Goal: Task Accomplishment & Management: Use online tool/utility

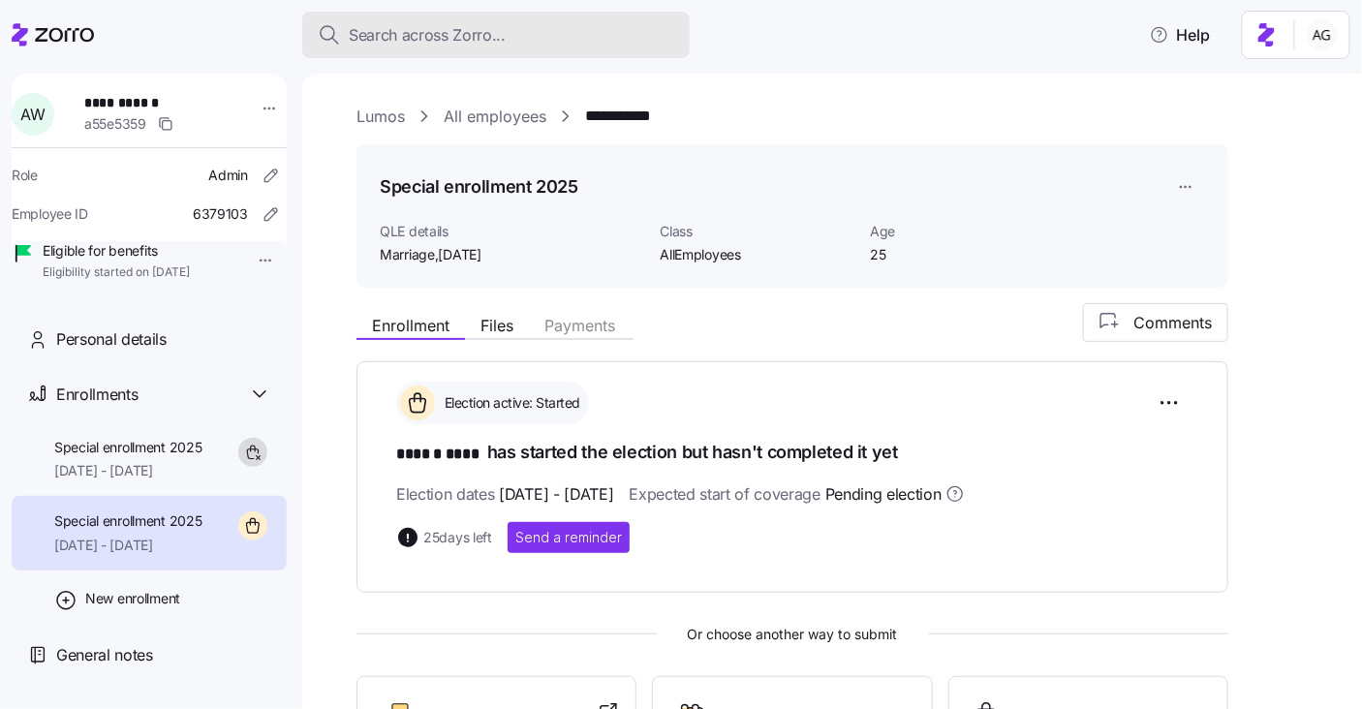
scroll to position [155, 0]
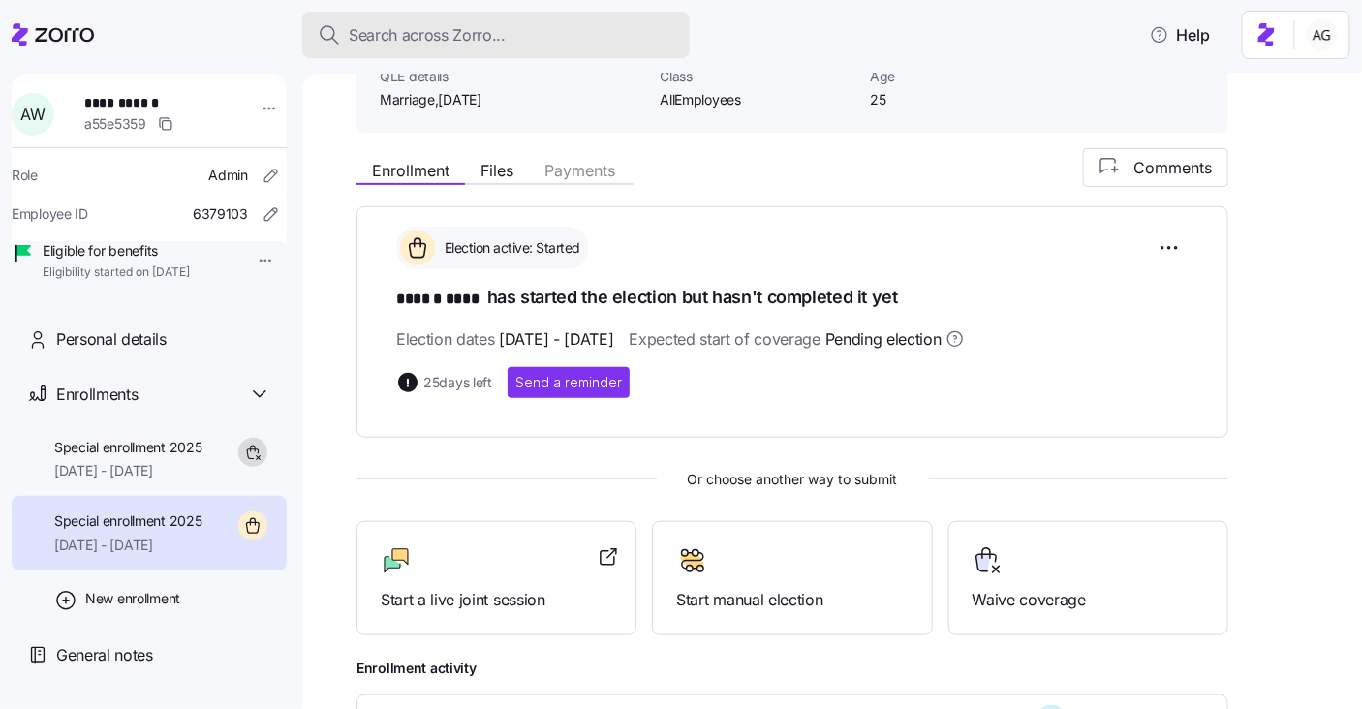
click at [610, 25] on div "Search across Zorro..." at bounding box center [496, 35] width 356 height 24
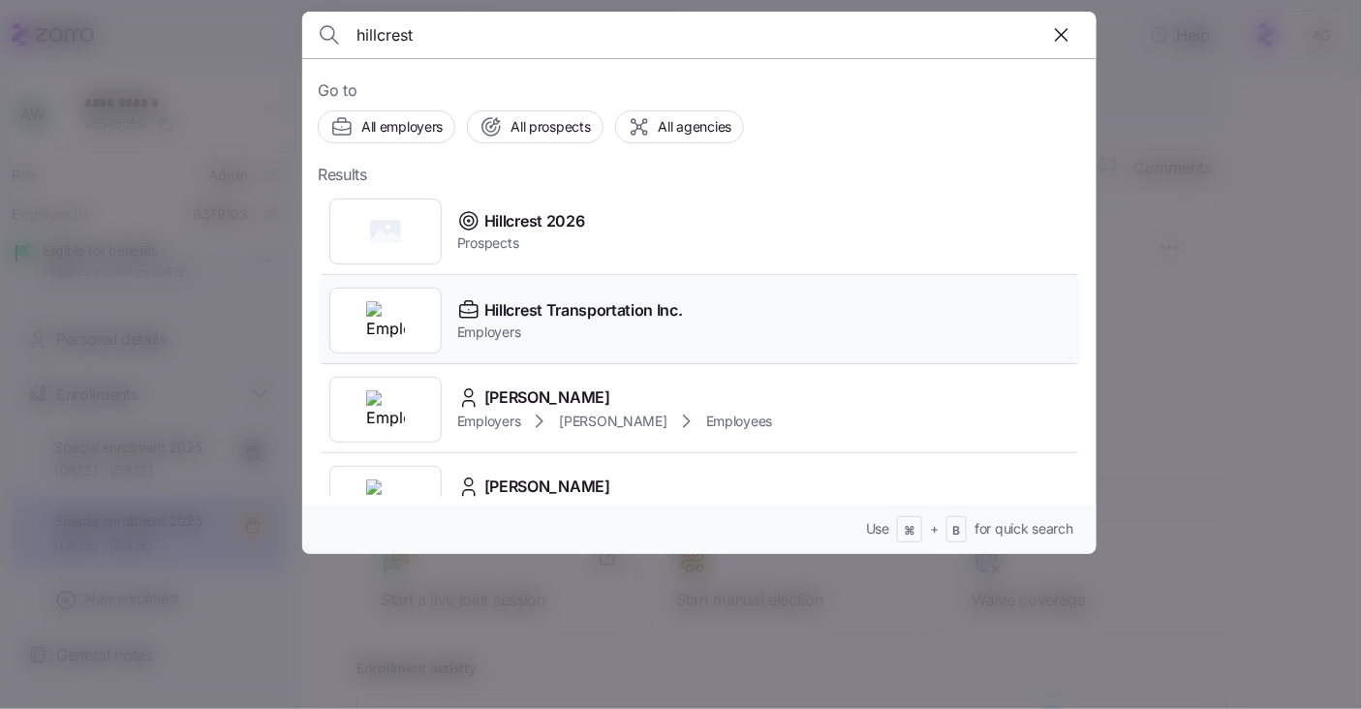
type input "hillcrest"
click at [549, 292] on div "Hillcrest Transportation Inc. Employers" at bounding box center [699, 320] width 763 height 89
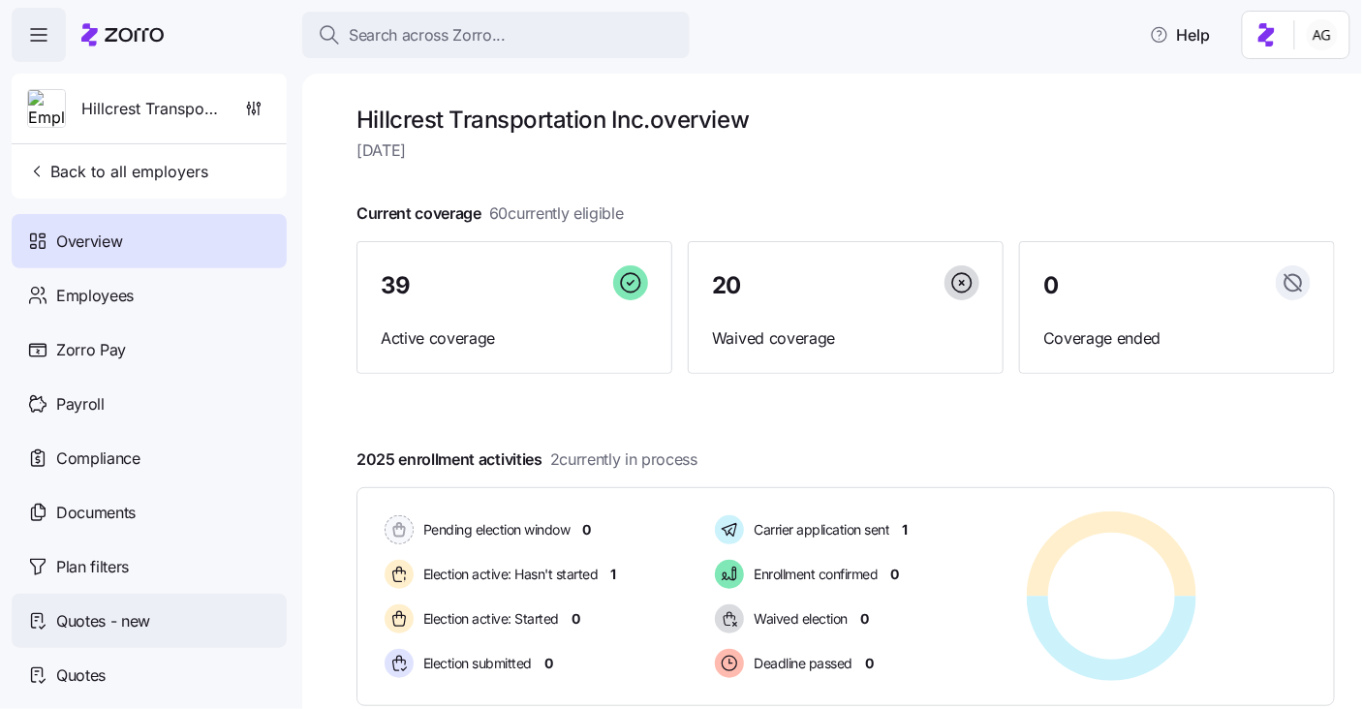
click at [132, 616] on span "Quotes - new" at bounding box center [103, 621] width 94 height 24
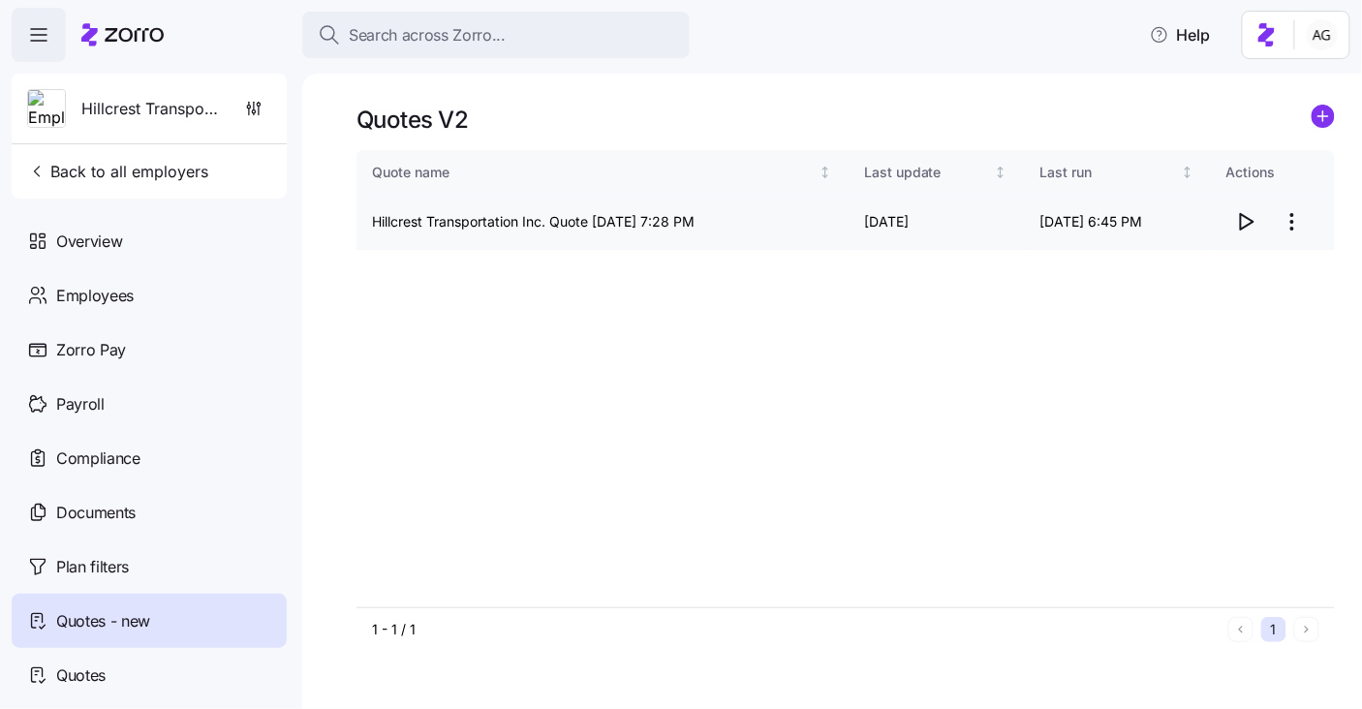
click at [1243, 217] on icon "button" at bounding box center [1245, 221] width 23 height 23
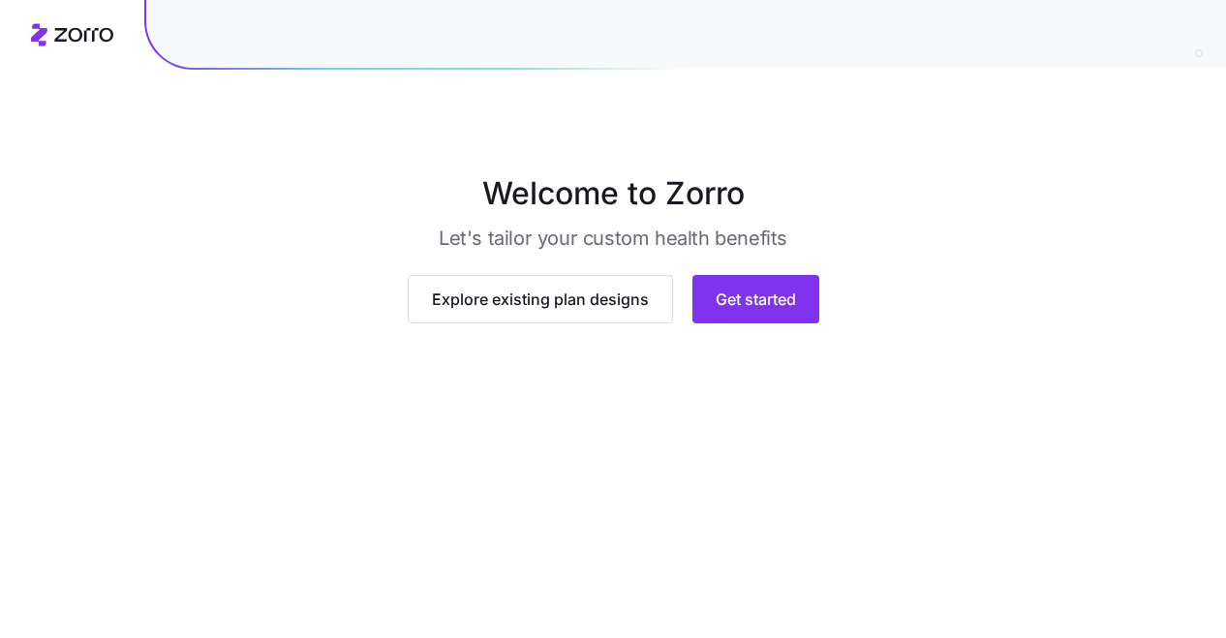
scroll to position [198, 0]
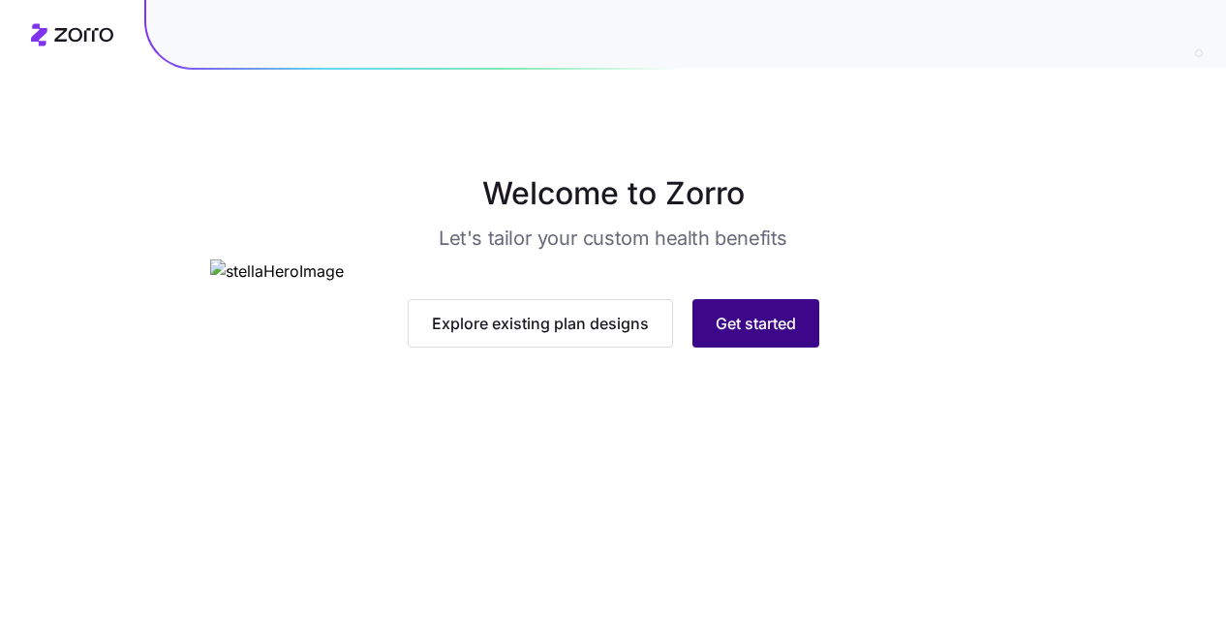
click at [767, 335] on span "Get started" at bounding box center [756, 323] width 80 height 23
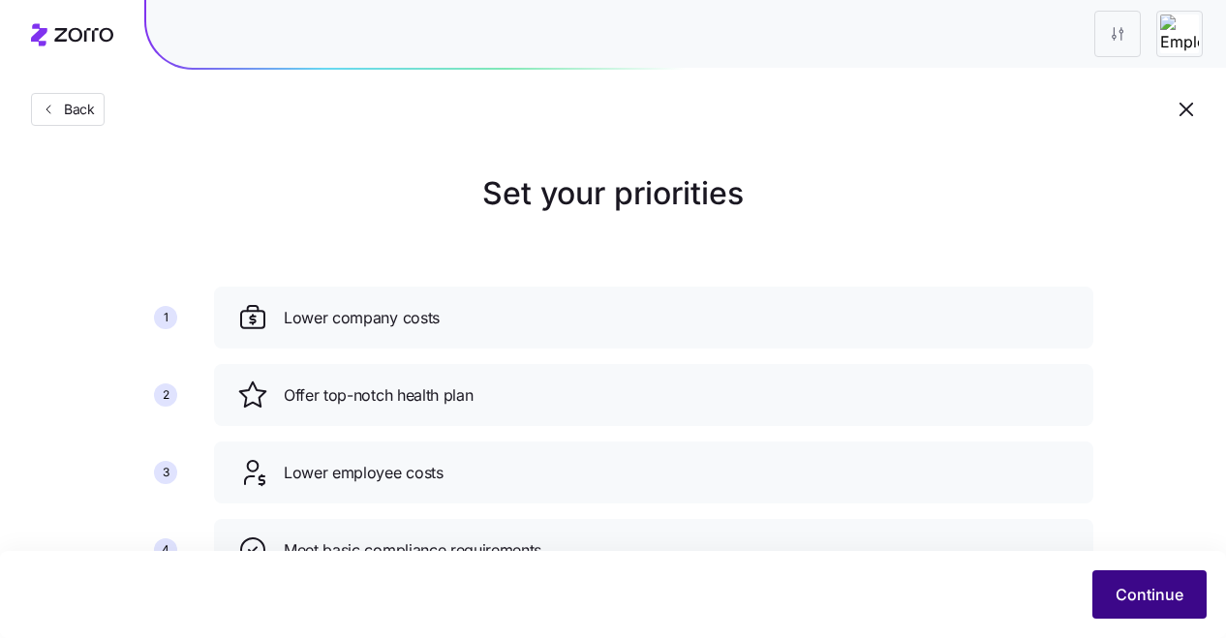
click at [1150, 590] on span "Continue" at bounding box center [1150, 594] width 68 height 23
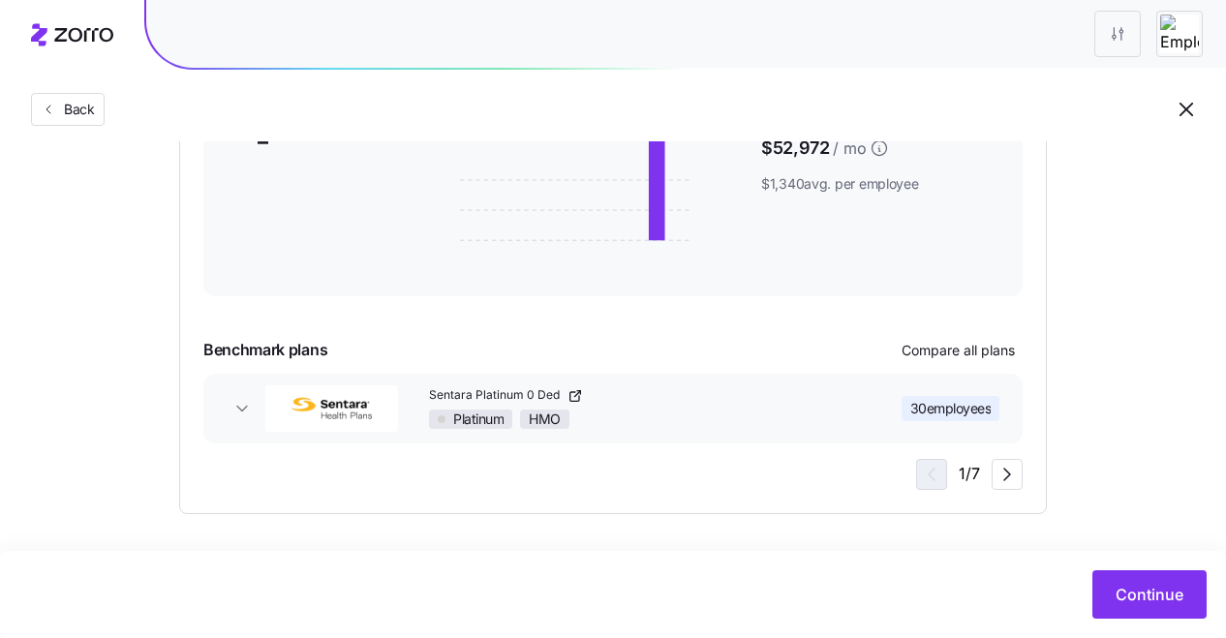
scroll to position [420, 0]
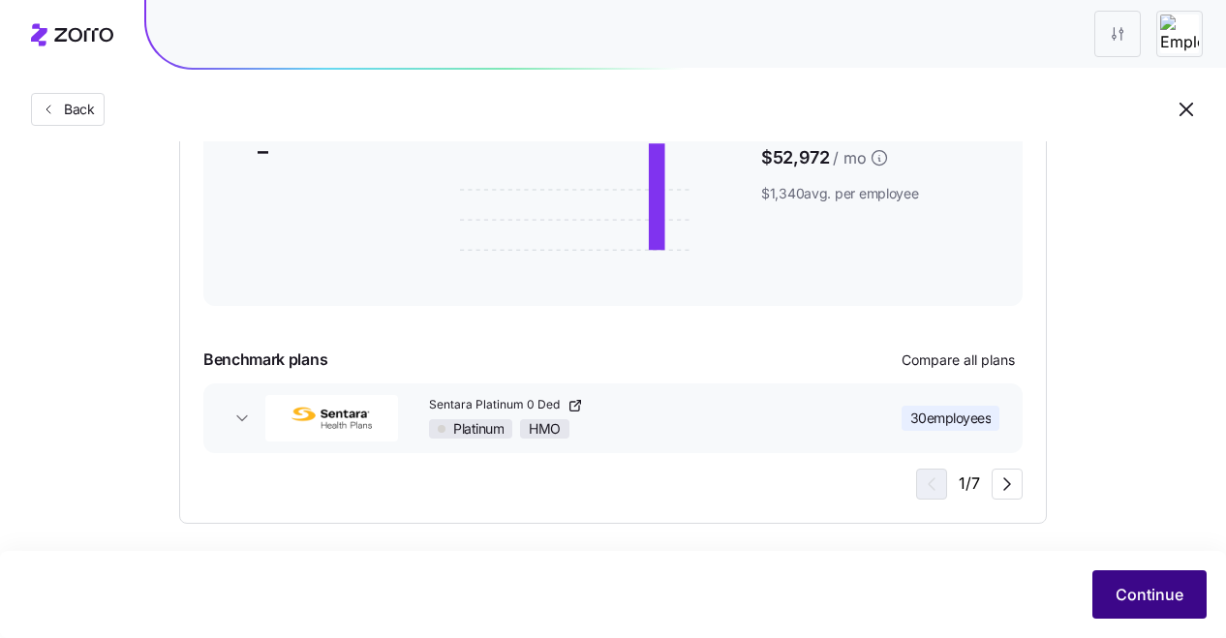
click at [1119, 587] on span "Continue" at bounding box center [1150, 594] width 68 height 23
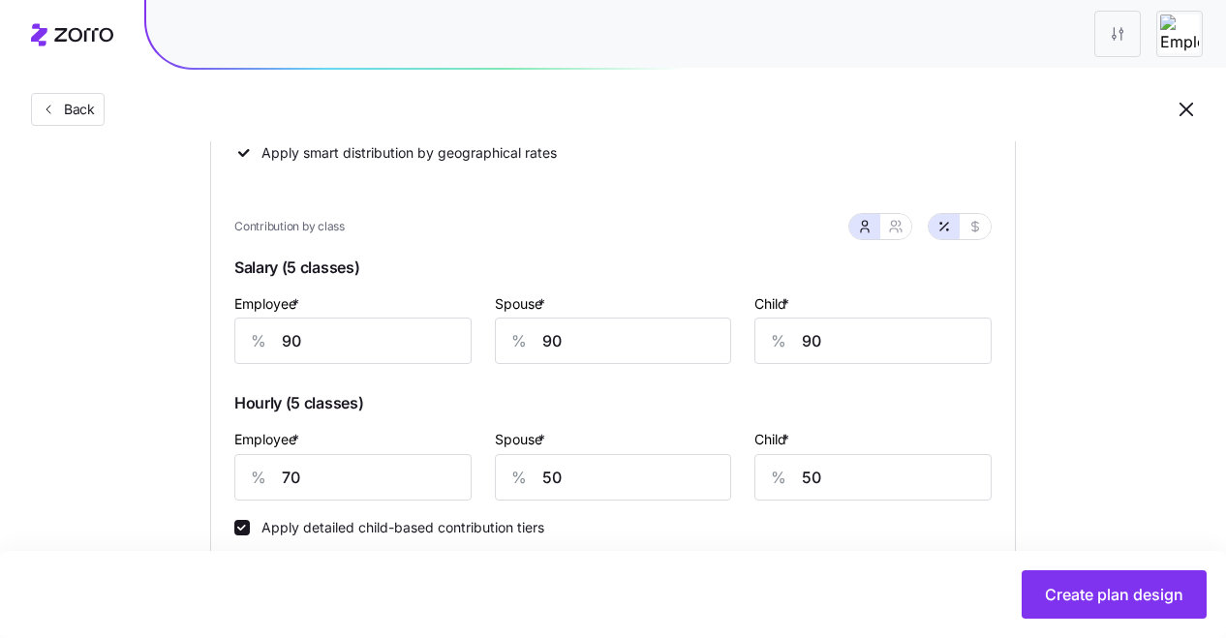
scroll to position [506, 0]
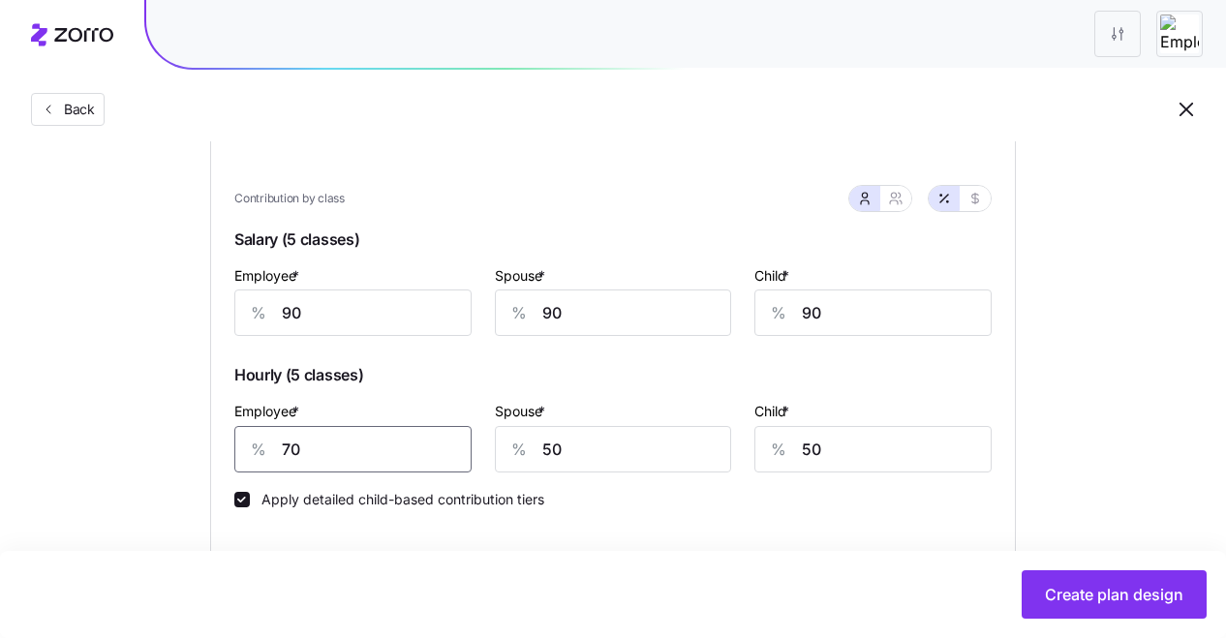
click at [296, 451] on input "70" at bounding box center [352, 449] width 237 height 46
click at [349, 457] on input "850" at bounding box center [352, 449] width 237 height 46
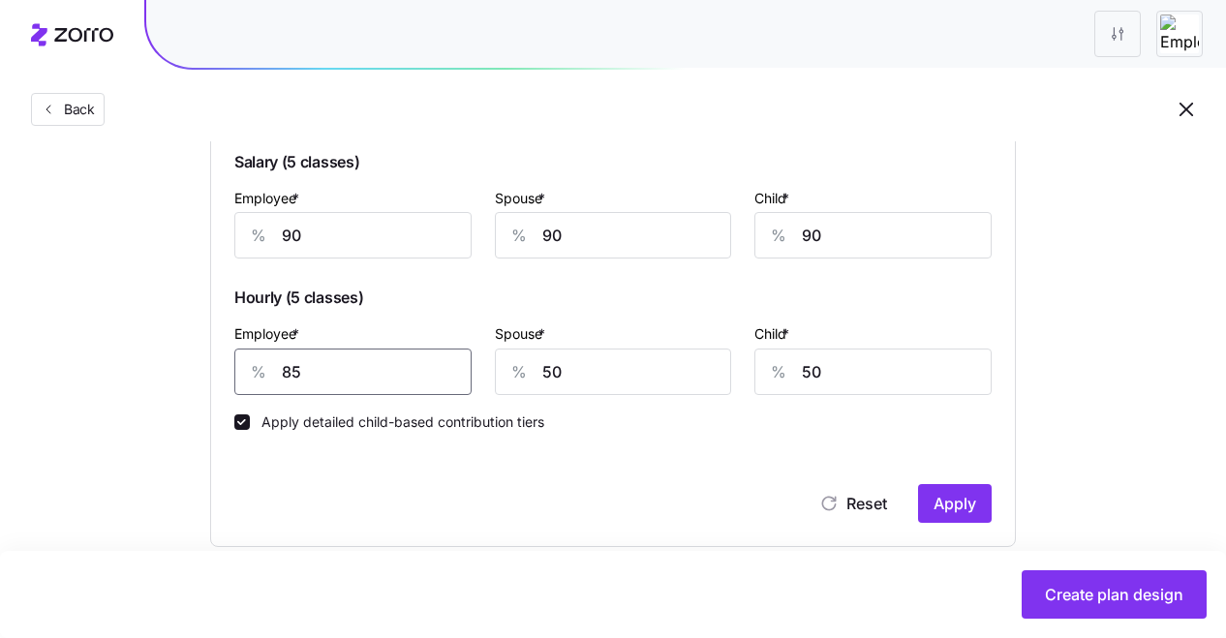
scroll to position [584, 0]
click at [961, 501] on span "Apply" at bounding box center [955, 502] width 43 height 23
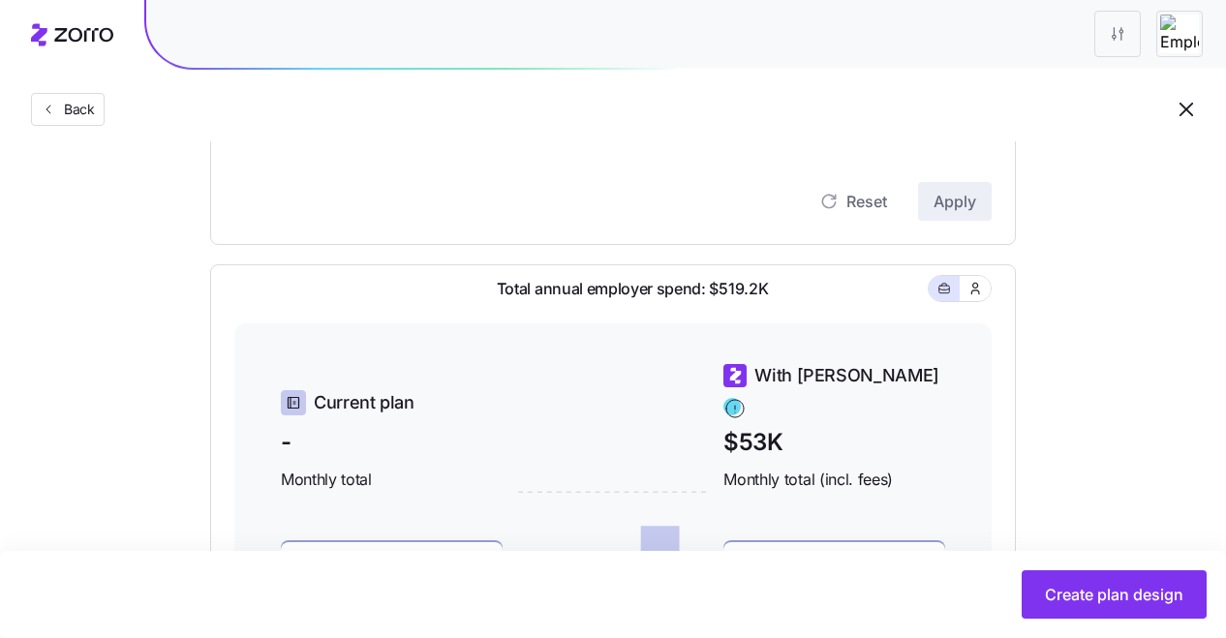
scroll to position [719, 0]
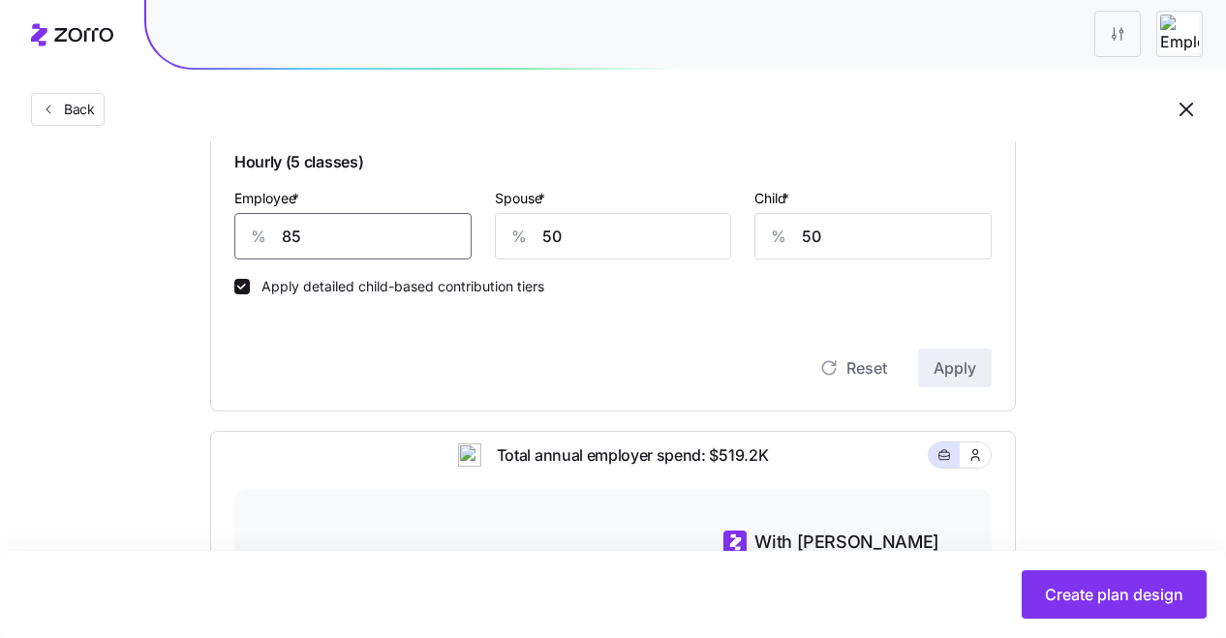
click at [374, 235] on input "85" at bounding box center [352, 236] width 237 height 46
click at [940, 382] on button "Apply" at bounding box center [955, 368] width 74 height 39
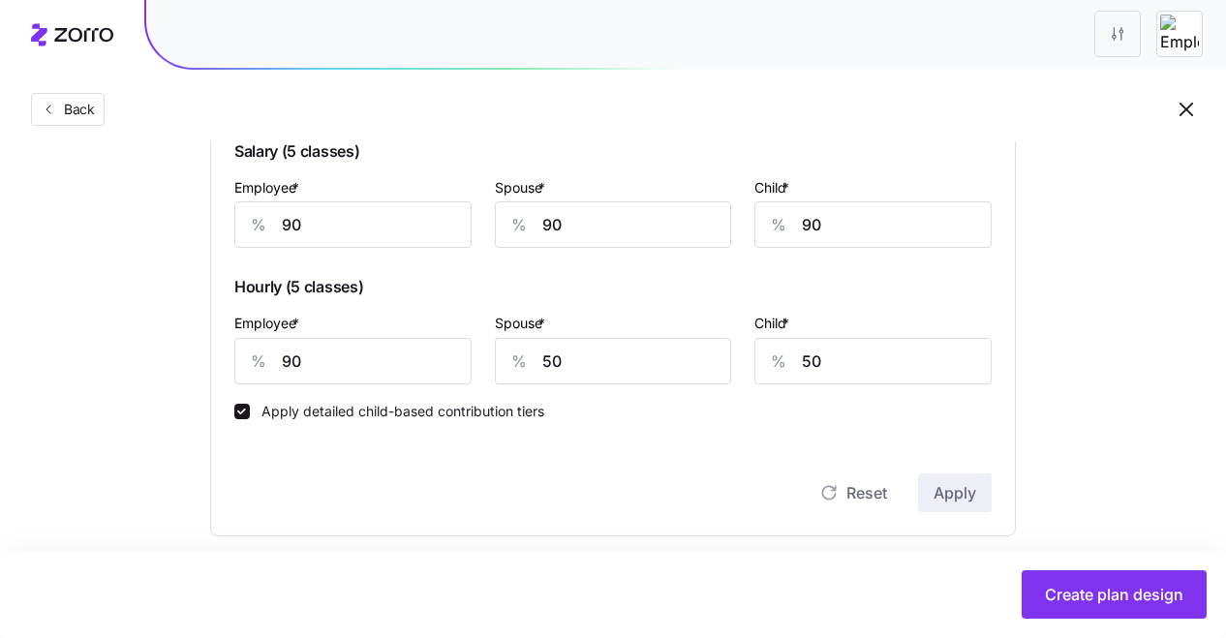
scroll to position [590, 0]
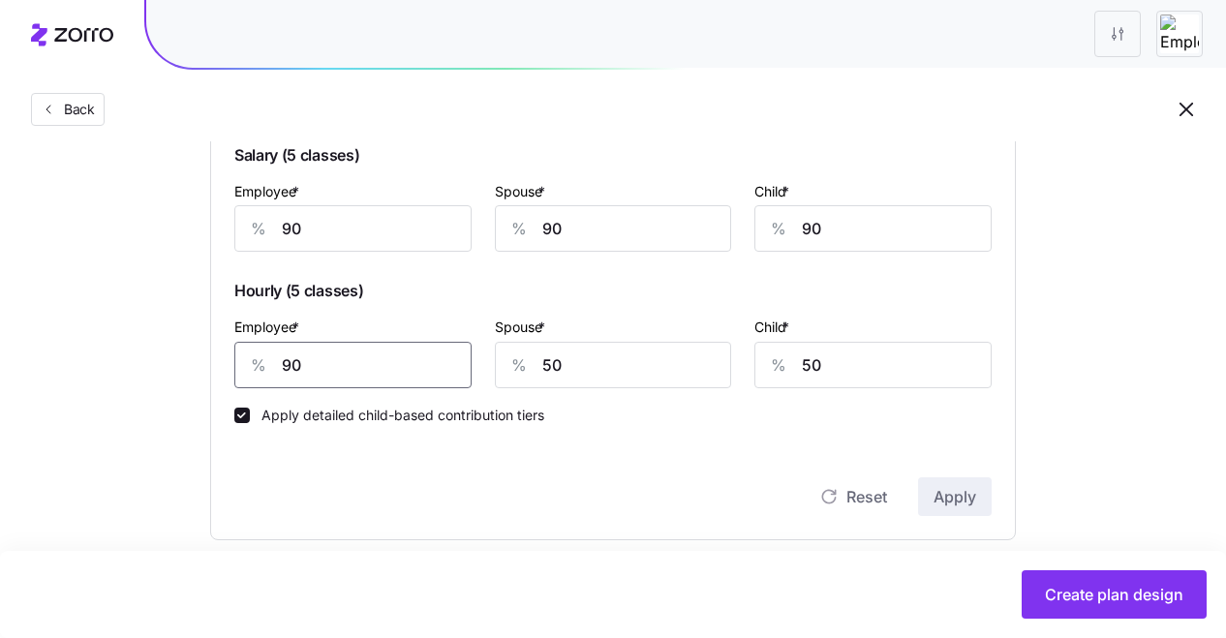
click at [329, 373] on input "90" at bounding box center [352, 365] width 237 height 46
click at [346, 373] on input "850" at bounding box center [352, 365] width 237 height 46
type input "85"
click at [969, 501] on span "Apply" at bounding box center [955, 496] width 43 height 23
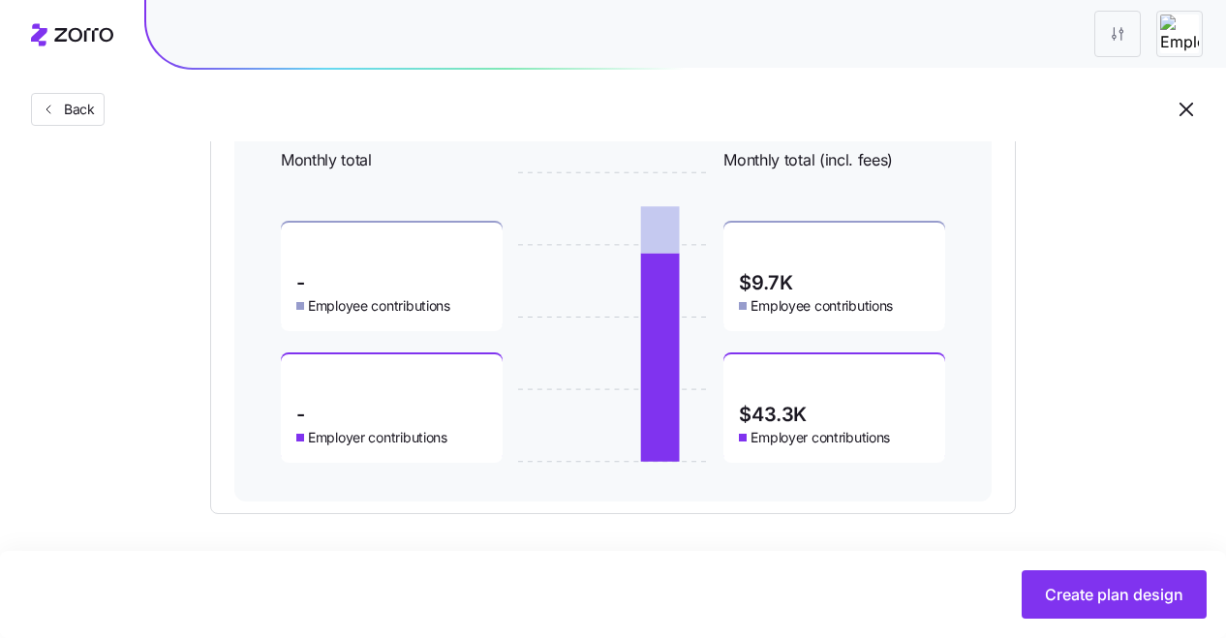
scroll to position [1207, 0]
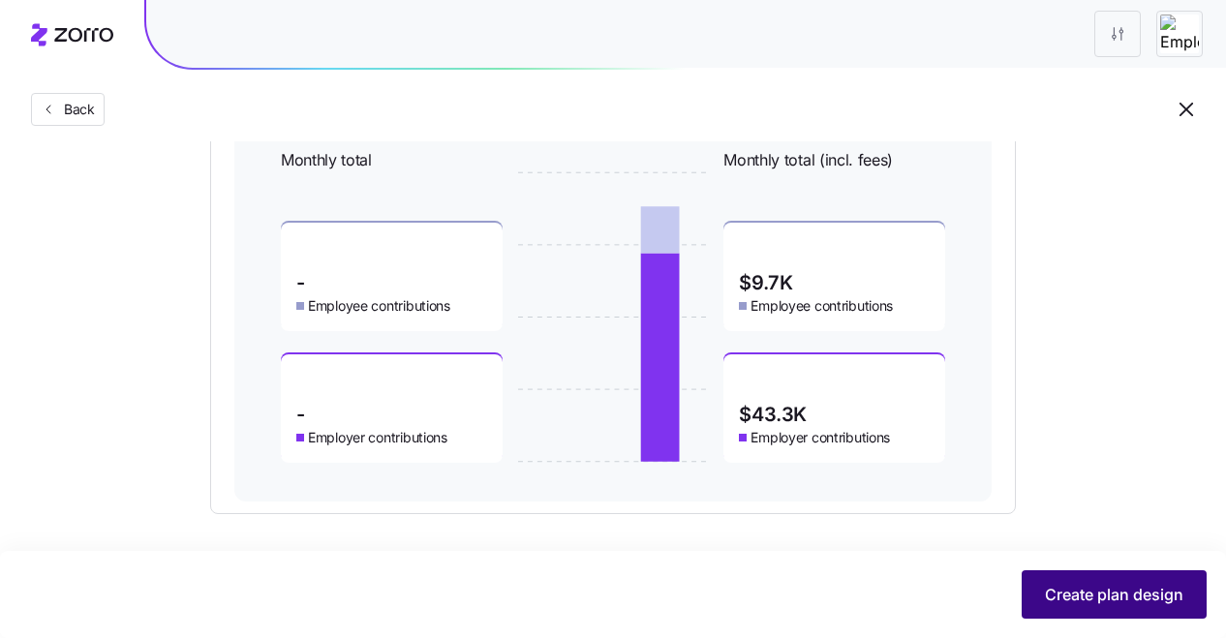
click at [1119, 588] on span "Create plan design" at bounding box center [1114, 594] width 138 height 23
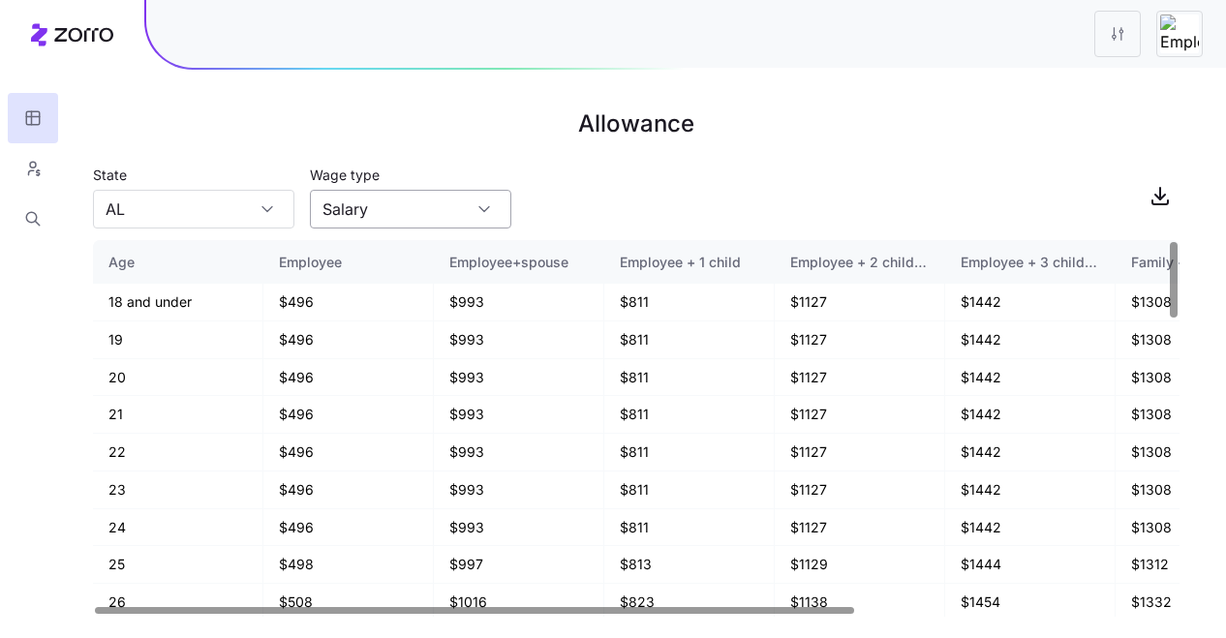
click at [467, 210] on input "Salary" at bounding box center [410, 209] width 201 height 39
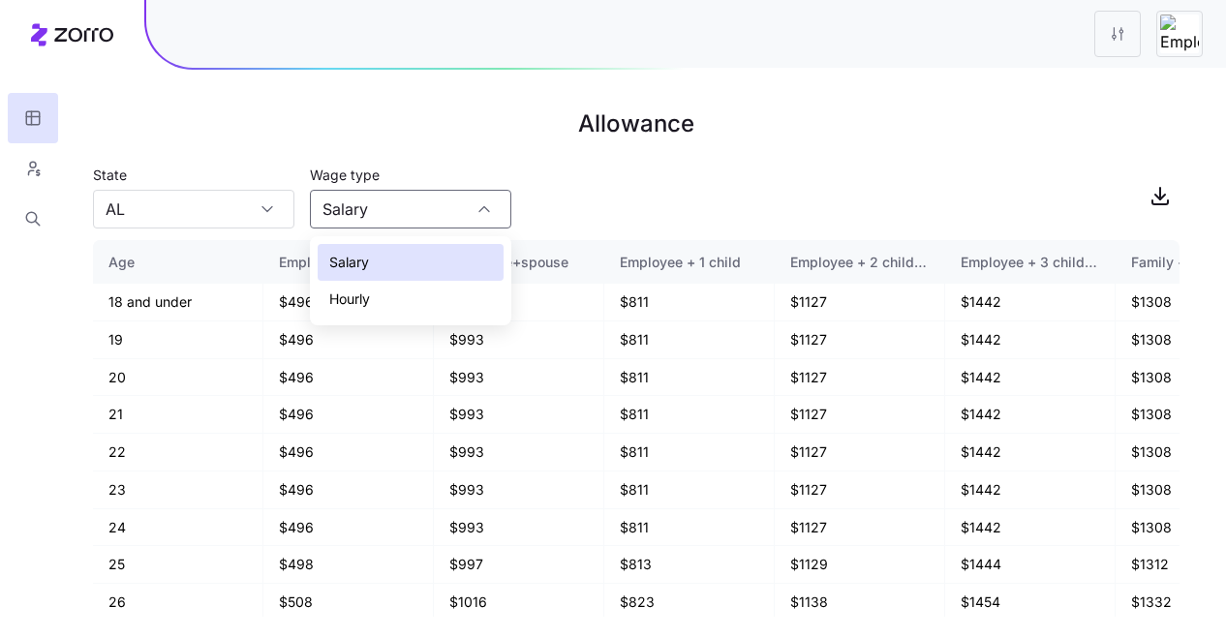
click at [441, 293] on div "Hourly" at bounding box center [411, 299] width 186 height 37
type input "Hourly"
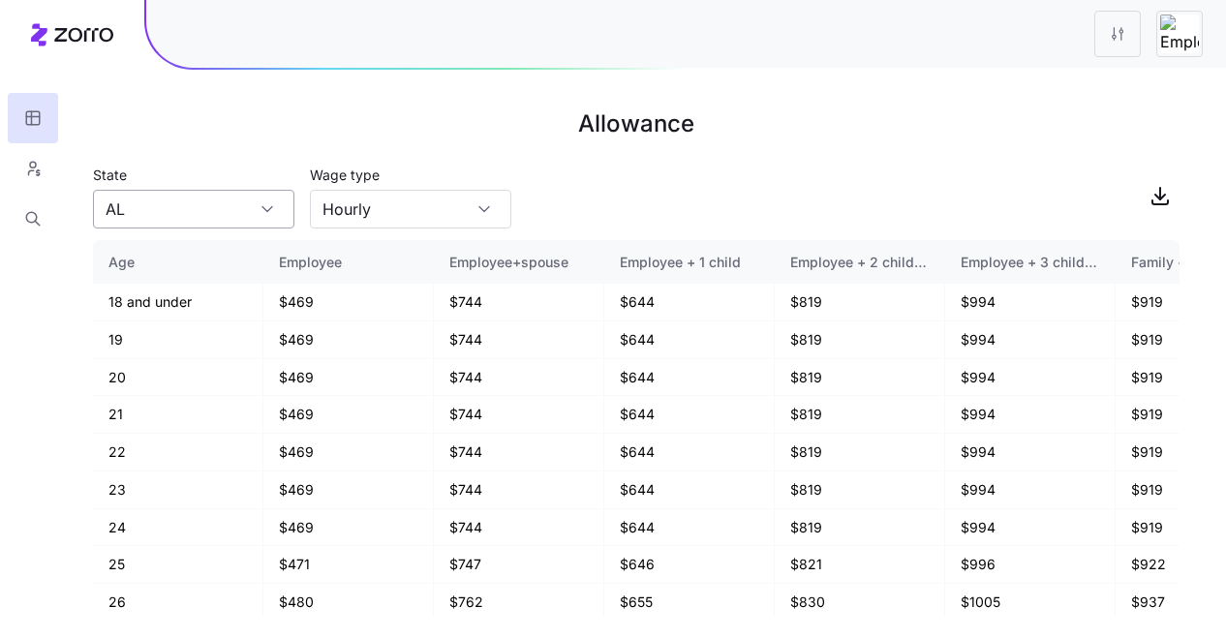
click at [257, 205] on div "AL" at bounding box center [193, 209] width 201 height 39
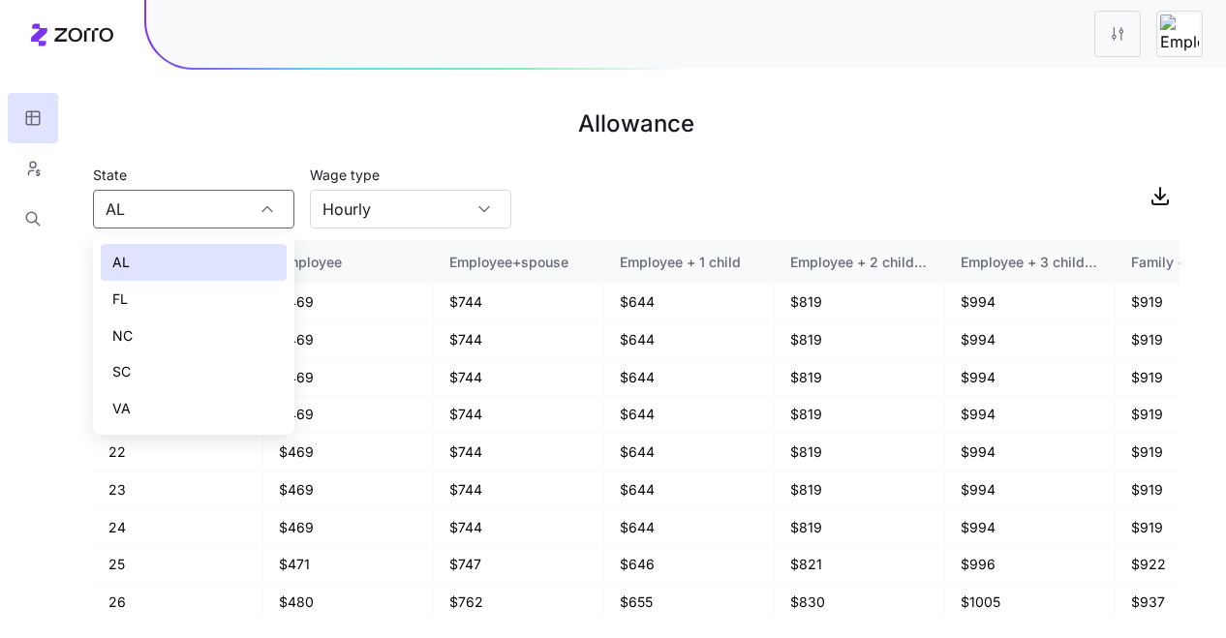
click at [219, 396] on div "VA" at bounding box center [194, 408] width 186 height 37
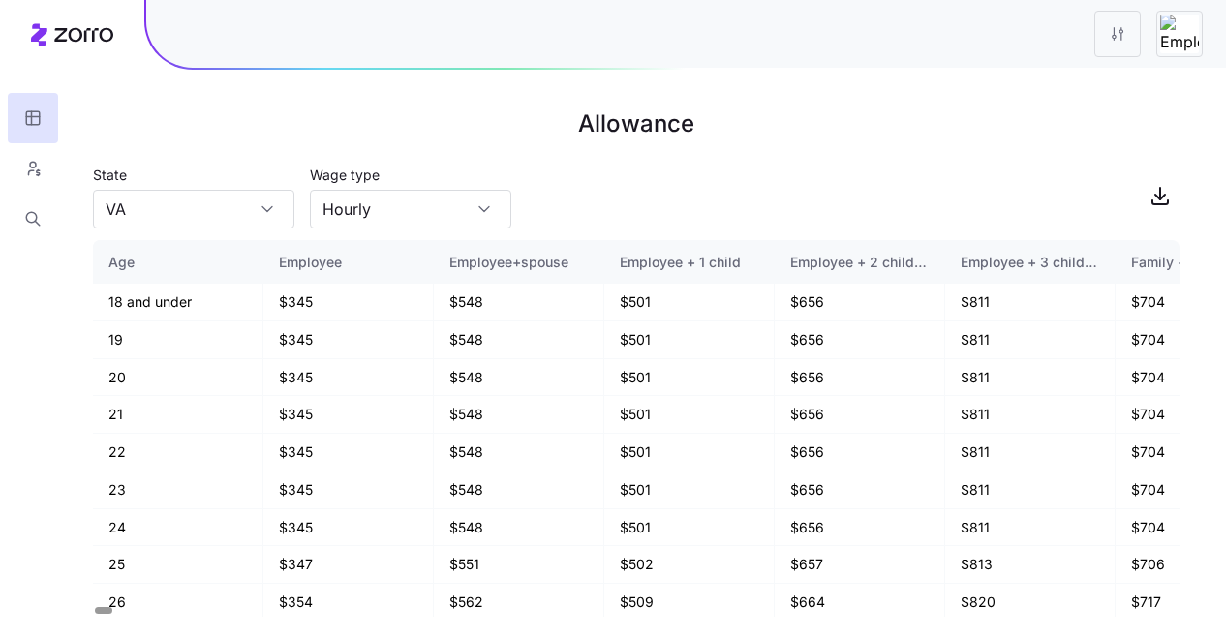
type input "VA"
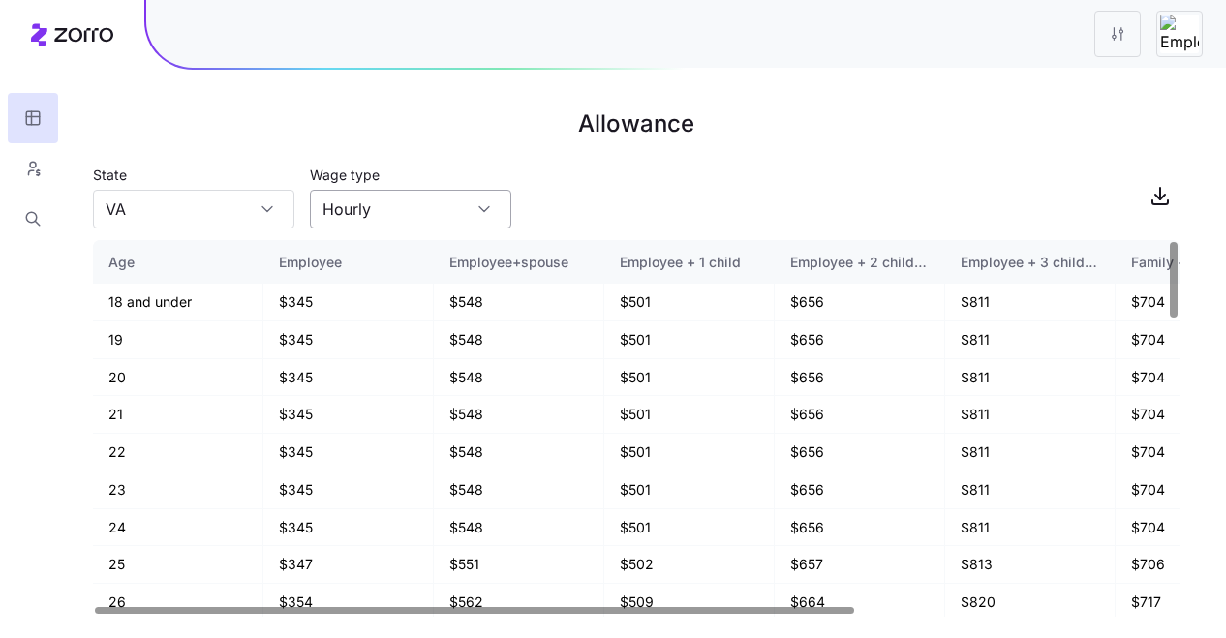
click at [393, 212] on input "Hourly" at bounding box center [410, 209] width 201 height 39
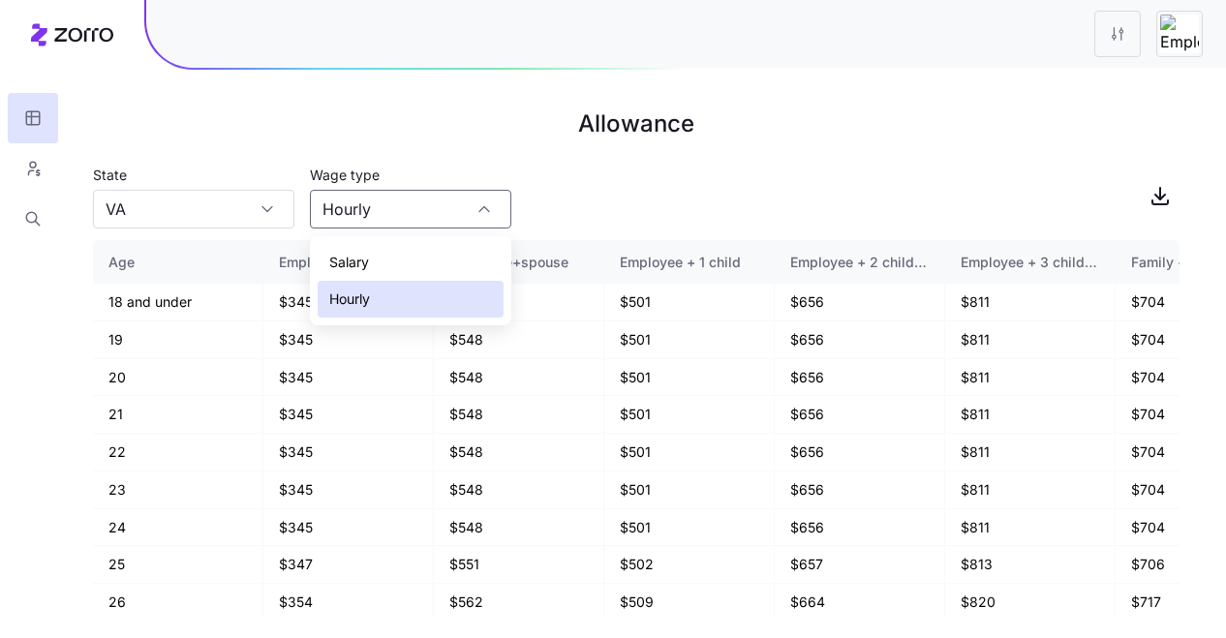
click at [383, 262] on div "Salary" at bounding box center [411, 262] width 186 height 37
type input "Salary"
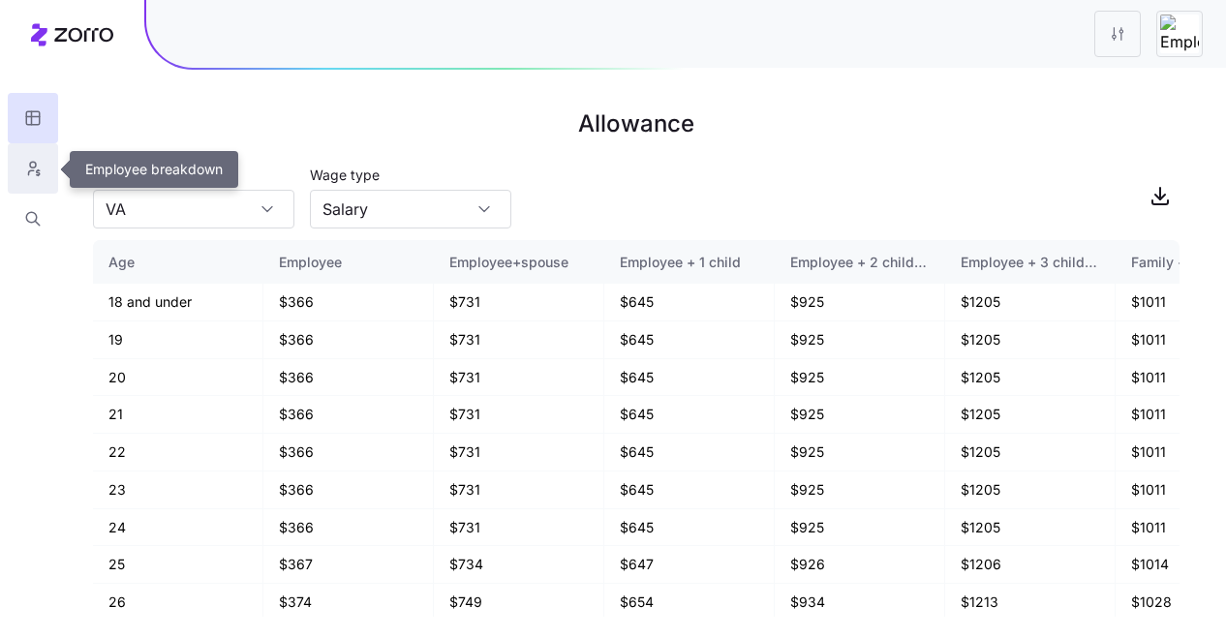
click at [29, 171] on icon "button" at bounding box center [31, 172] width 5 height 5
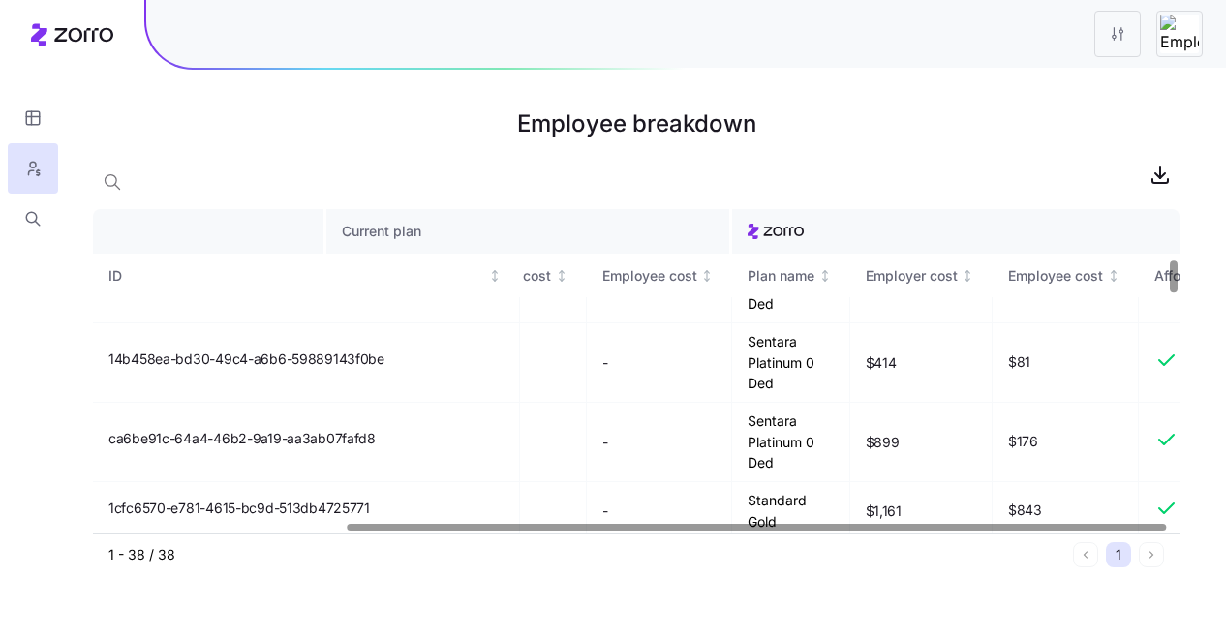
scroll to position [0, 334]
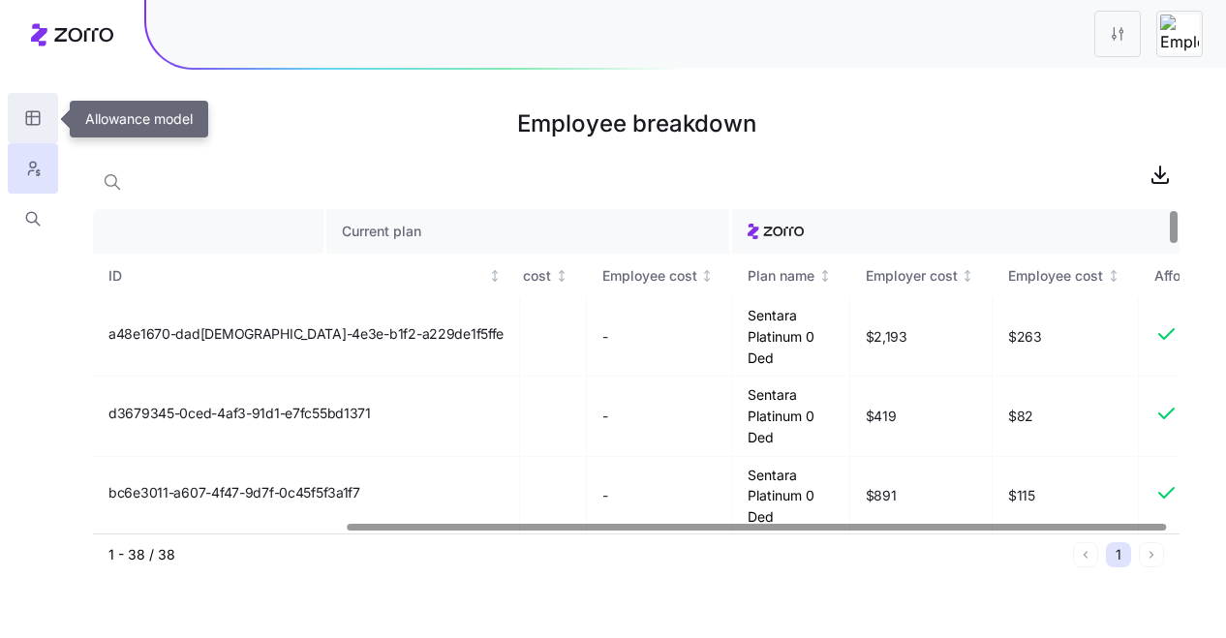
click at [15, 121] on button "button" at bounding box center [33, 118] width 50 height 50
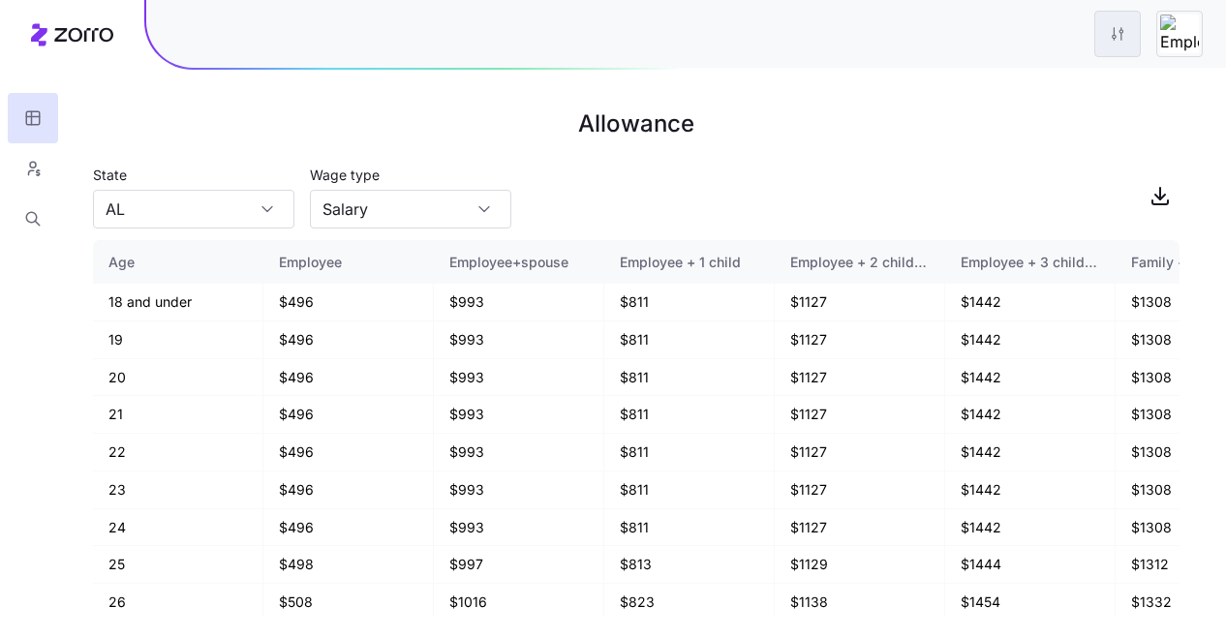
click at [1124, 30] on html "Allowance State [US_STATE] Wage type Salary Age Employee Employee+spouse Employ…" at bounding box center [613, 319] width 1226 height 638
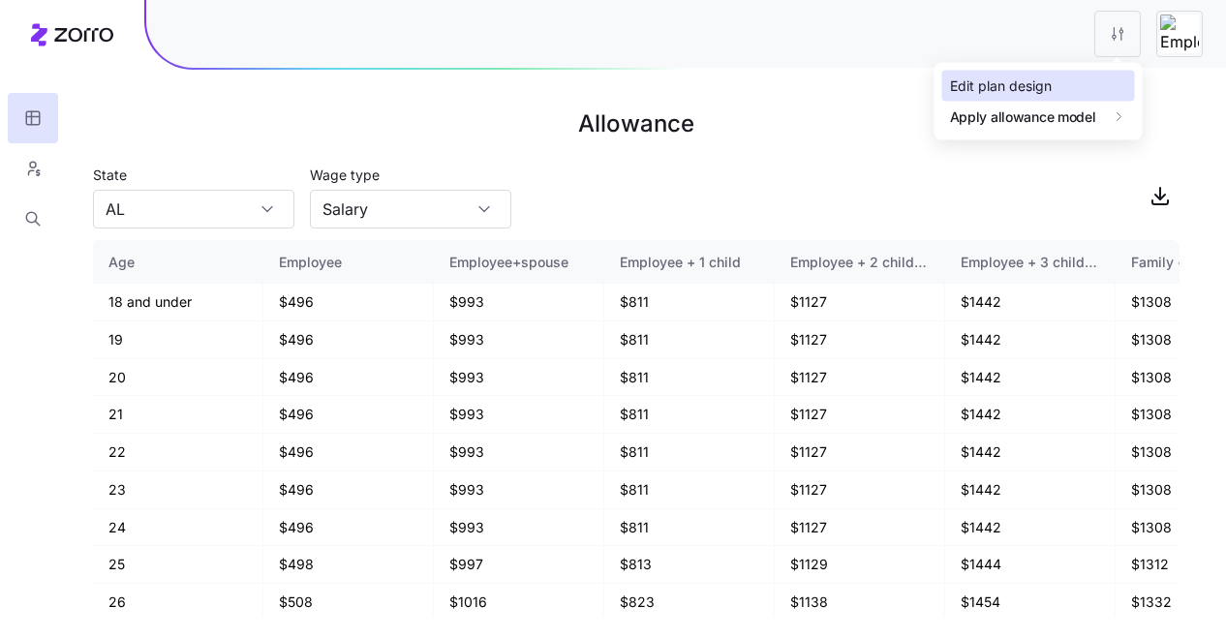
click at [1031, 84] on div "Edit plan design" at bounding box center [1001, 86] width 102 height 21
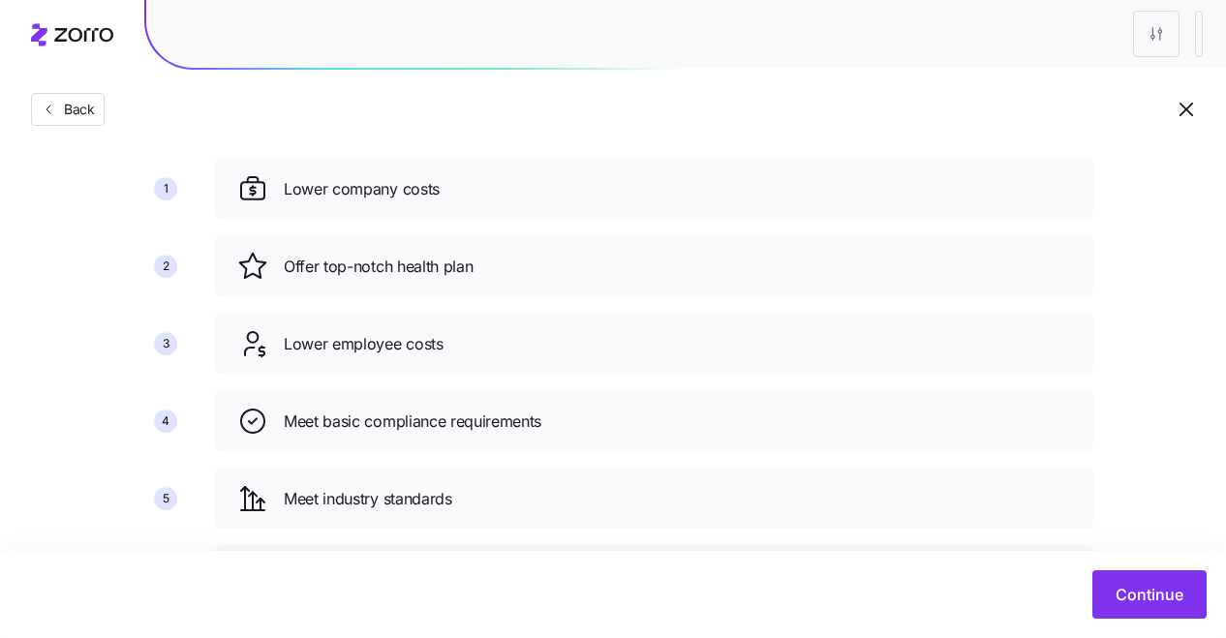
scroll to position [149, 0]
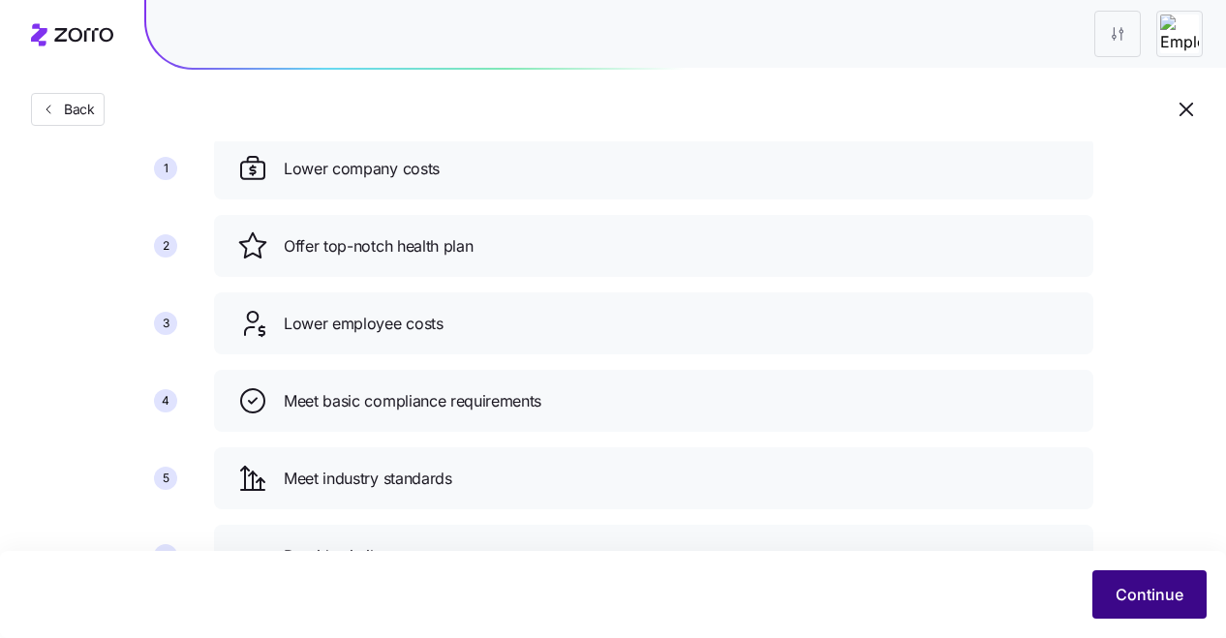
click at [1157, 602] on span "Continue" at bounding box center [1150, 594] width 68 height 23
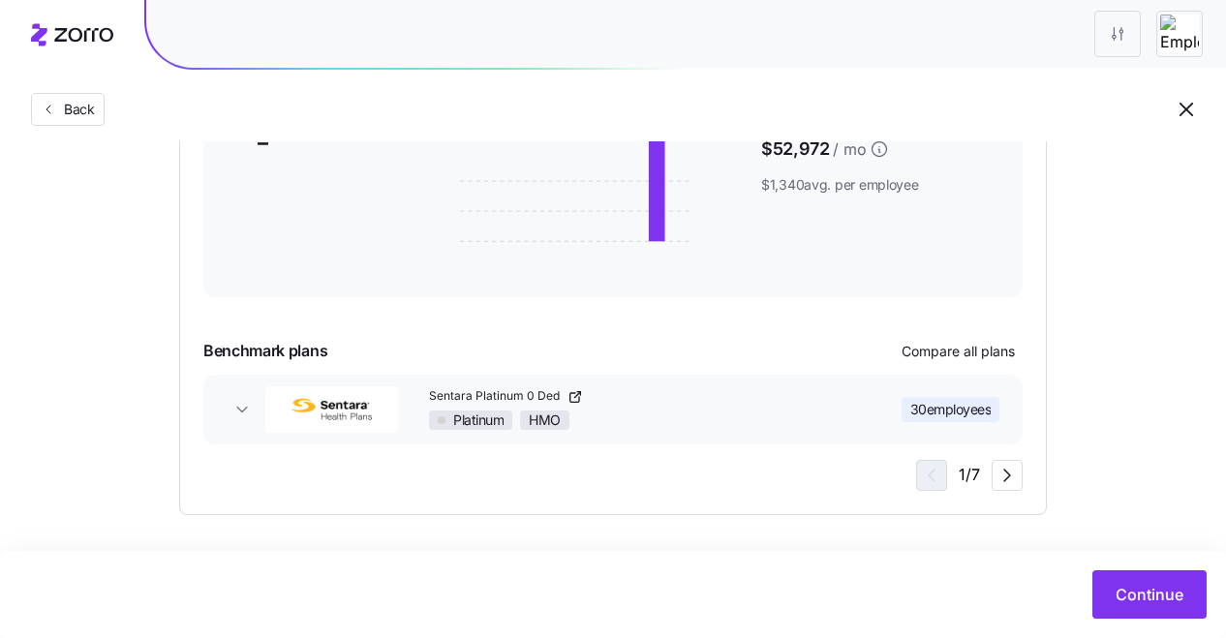
scroll to position [430, 0]
click at [1126, 587] on span "Continue" at bounding box center [1150, 594] width 68 height 23
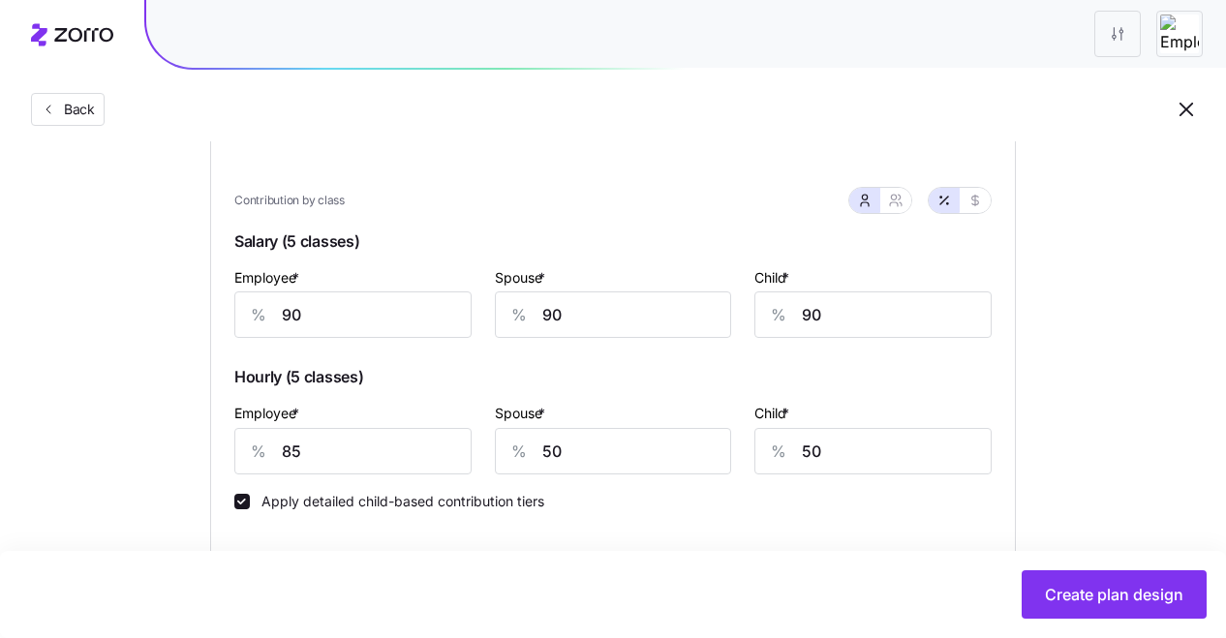
scroll to position [537, 0]
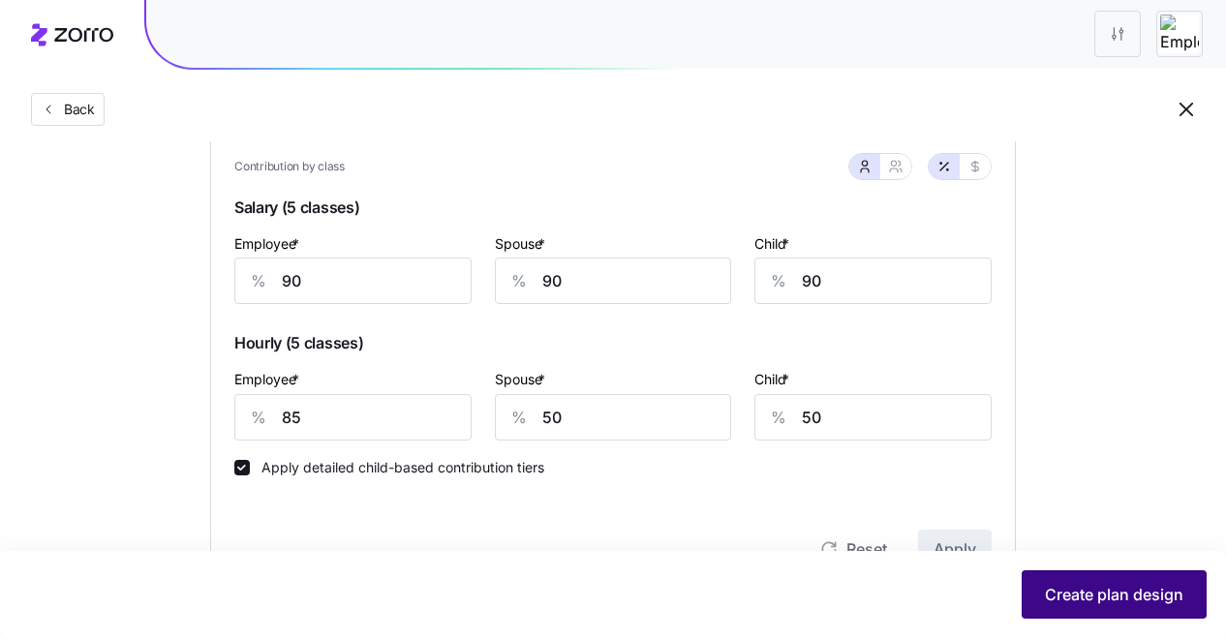
click at [1106, 587] on span "Create plan design" at bounding box center [1114, 594] width 138 height 23
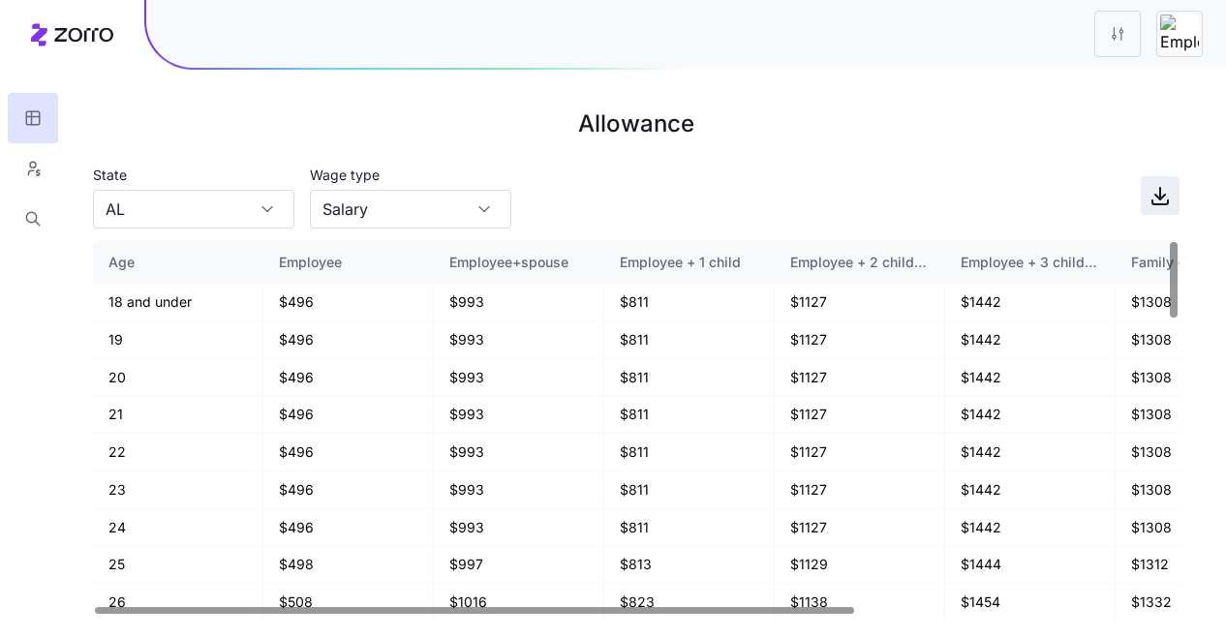
click at [1159, 207] on icon "button" at bounding box center [1160, 195] width 23 height 23
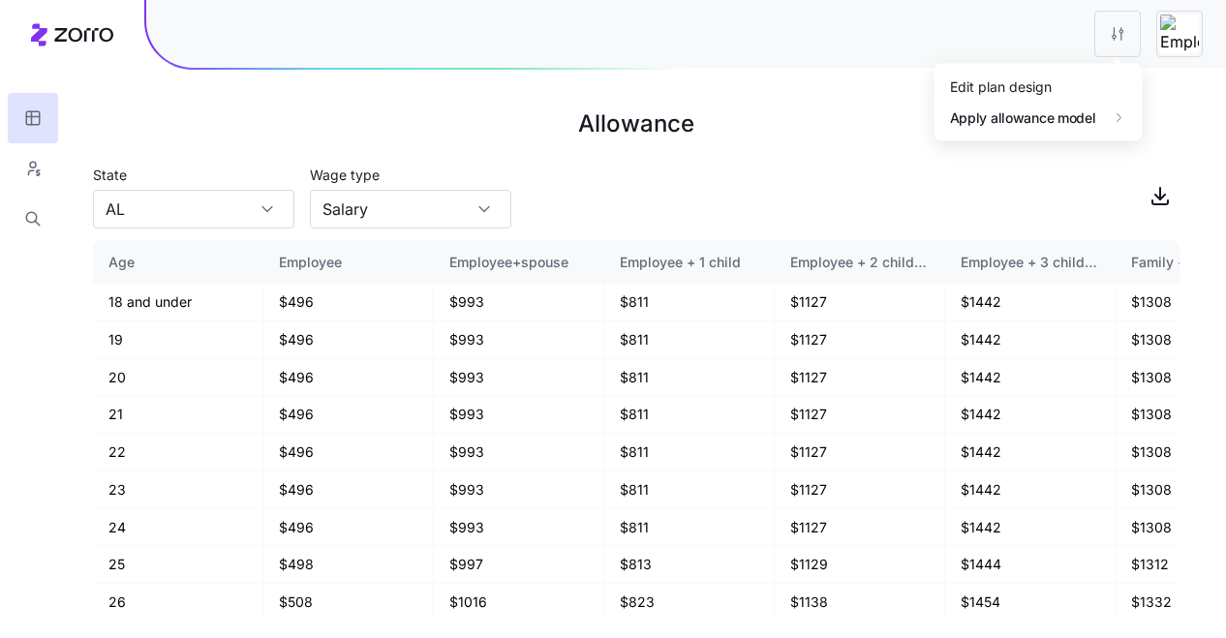
click at [1097, 28] on html "Allowance State [US_STATE] Wage type Salary Age Employee Employee+spouse Employ…" at bounding box center [613, 319] width 1226 height 638
click at [1043, 84] on div "Edit plan design" at bounding box center [1001, 86] width 102 height 21
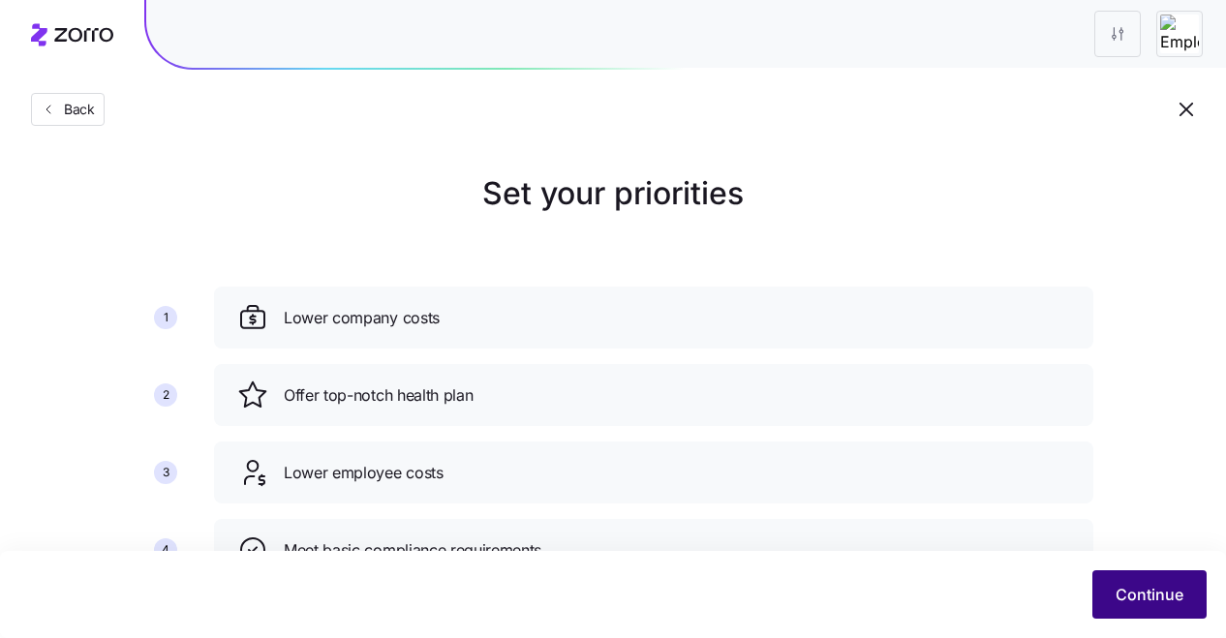
click at [1163, 615] on button "Continue" at bounding box center [1149, 594] width 114 height 48
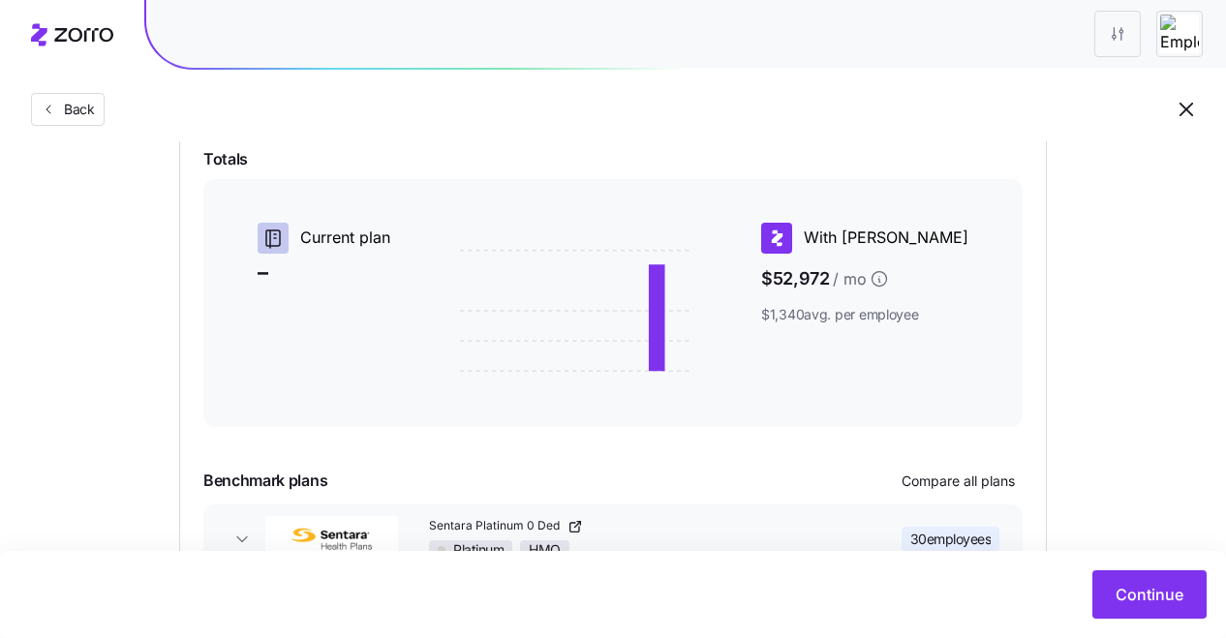
scroll to position [430, 0]
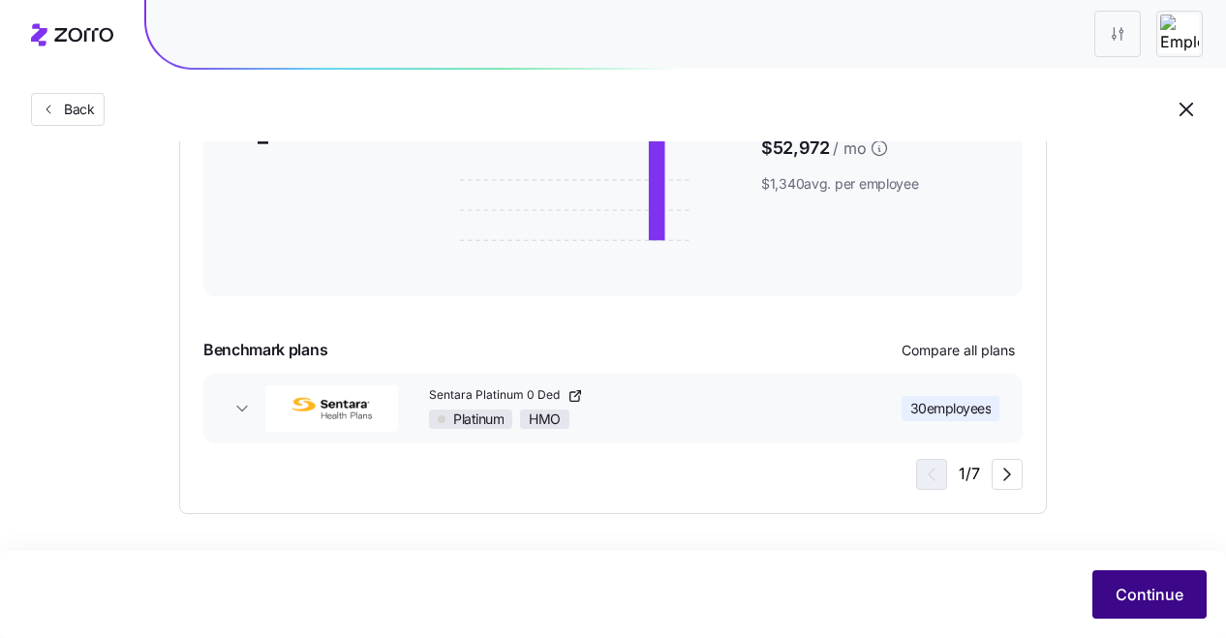
click at [1154, 598] on span "Continue" at bounding box center [1150, 594] width 68 height 23
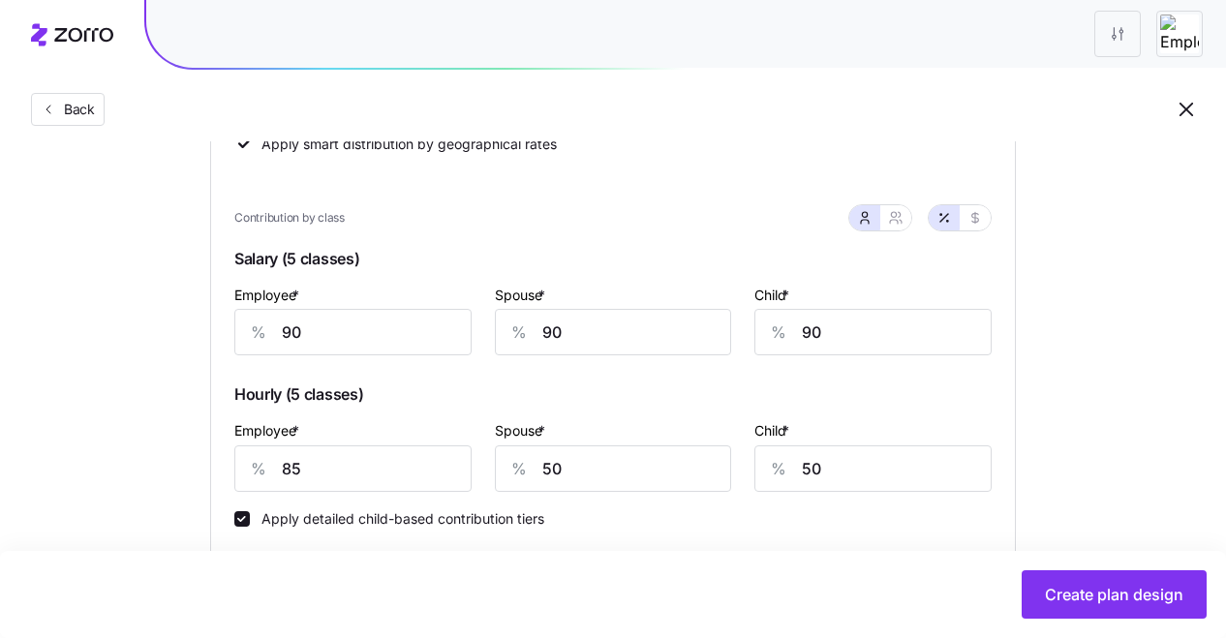
scroll to position [487, 0]
click at [381, 457] on input "85" at bounding box center [352, 468] width 237 height 46
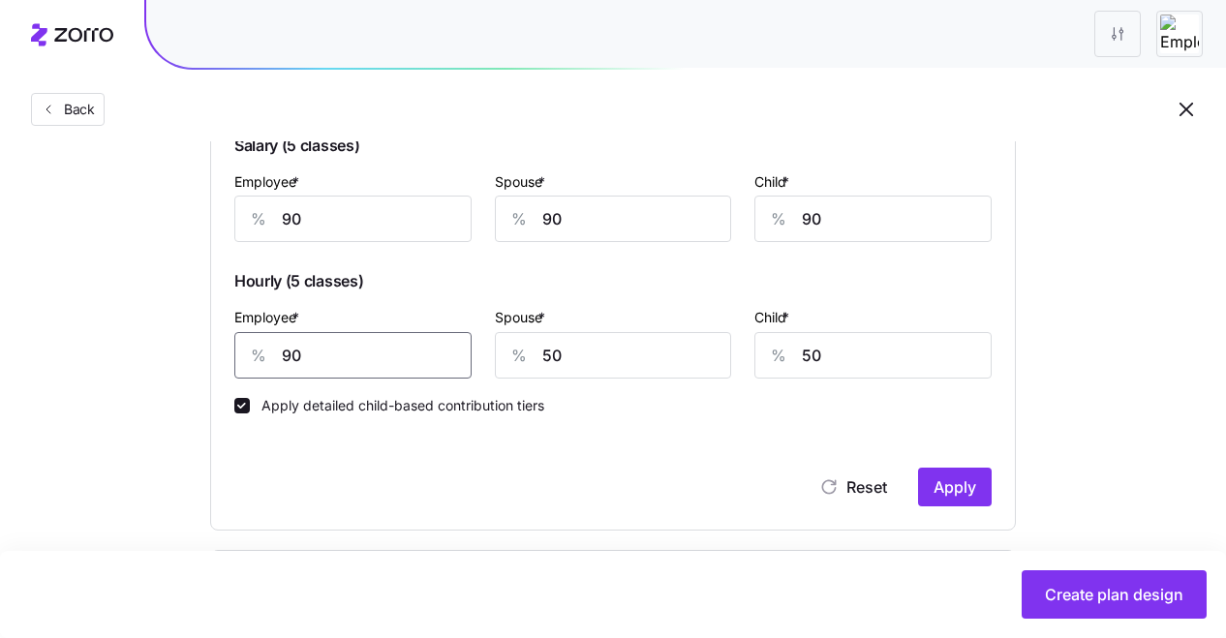
scroll to position [600, 0]
type input "90"
click at [972, 481] on span "Apply" at bounding box center [955, 486] width 43 height 23
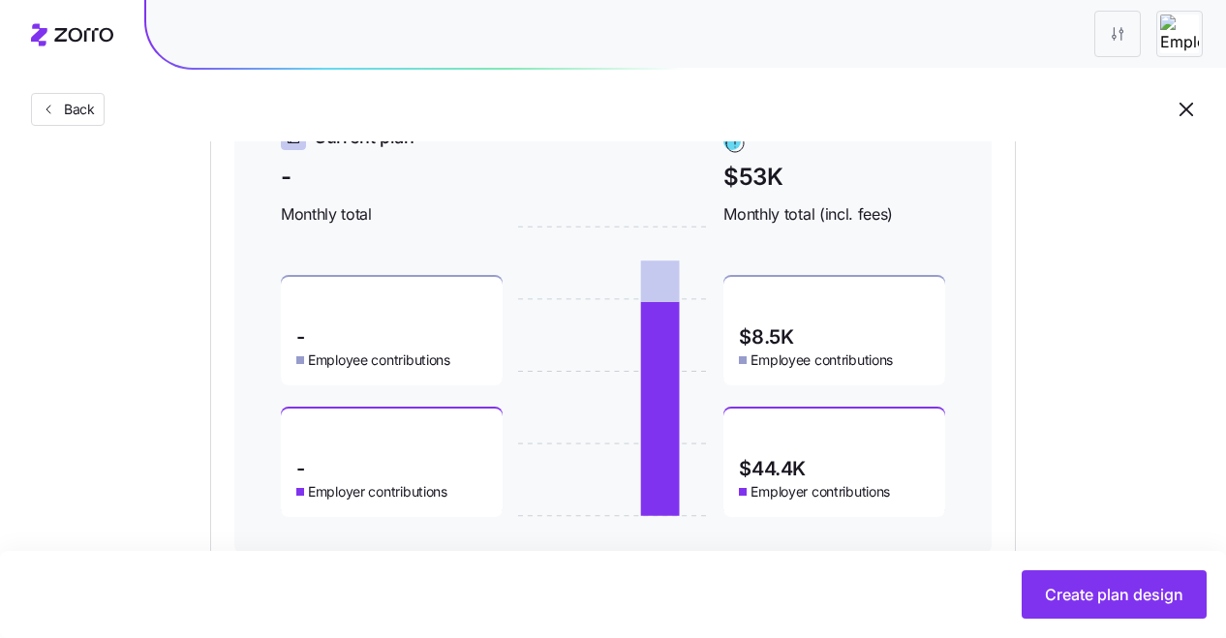
scroll to position [1144, 0]
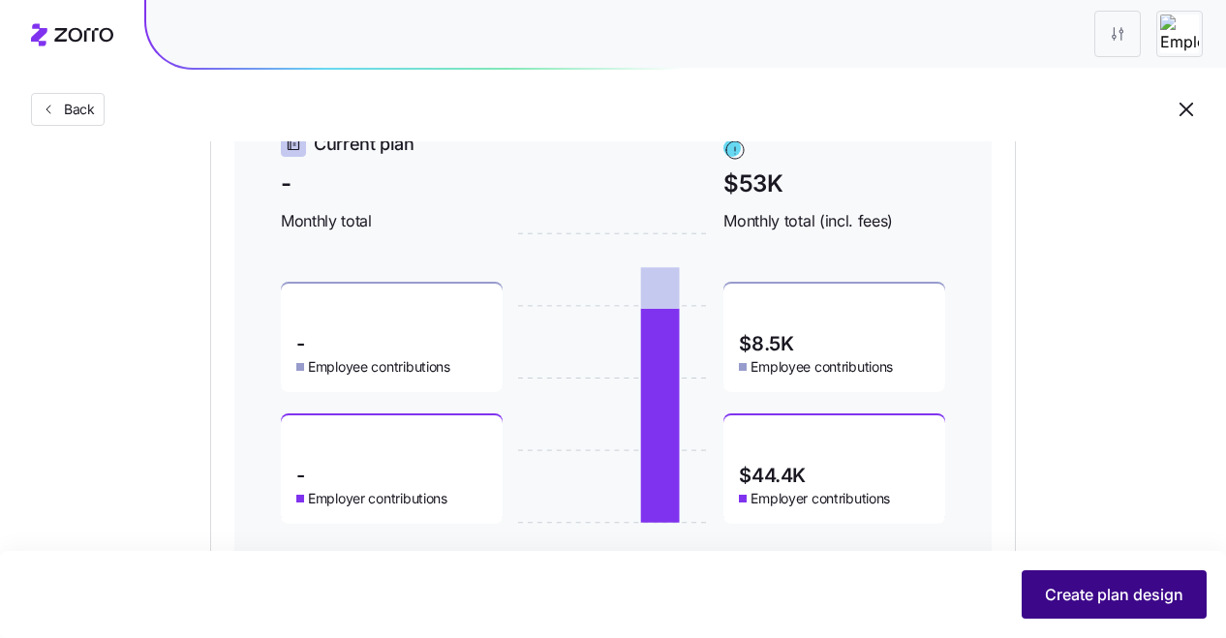
click at [1148, 607] on button "Create plan design" at bounding box center [1114, 594] width 185 height 48
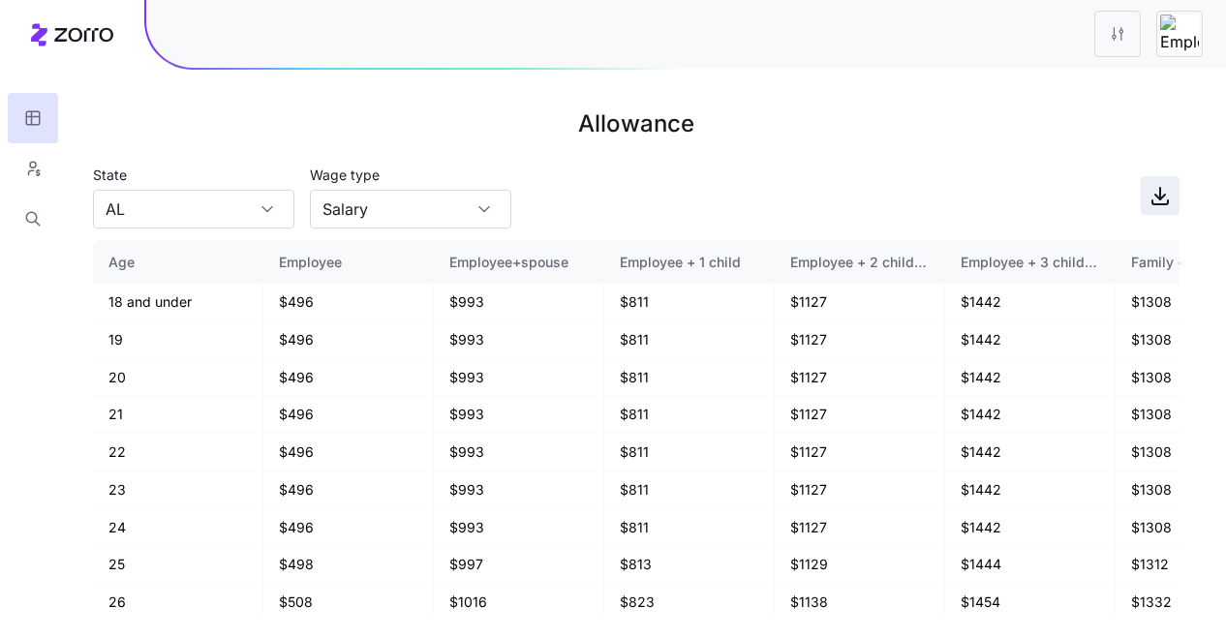
click at [1154, 190] on icon "button" at bounding box center [1160, 195] width 23 height 23
